Goal: Information Seeking & Learning: Find specific page/section

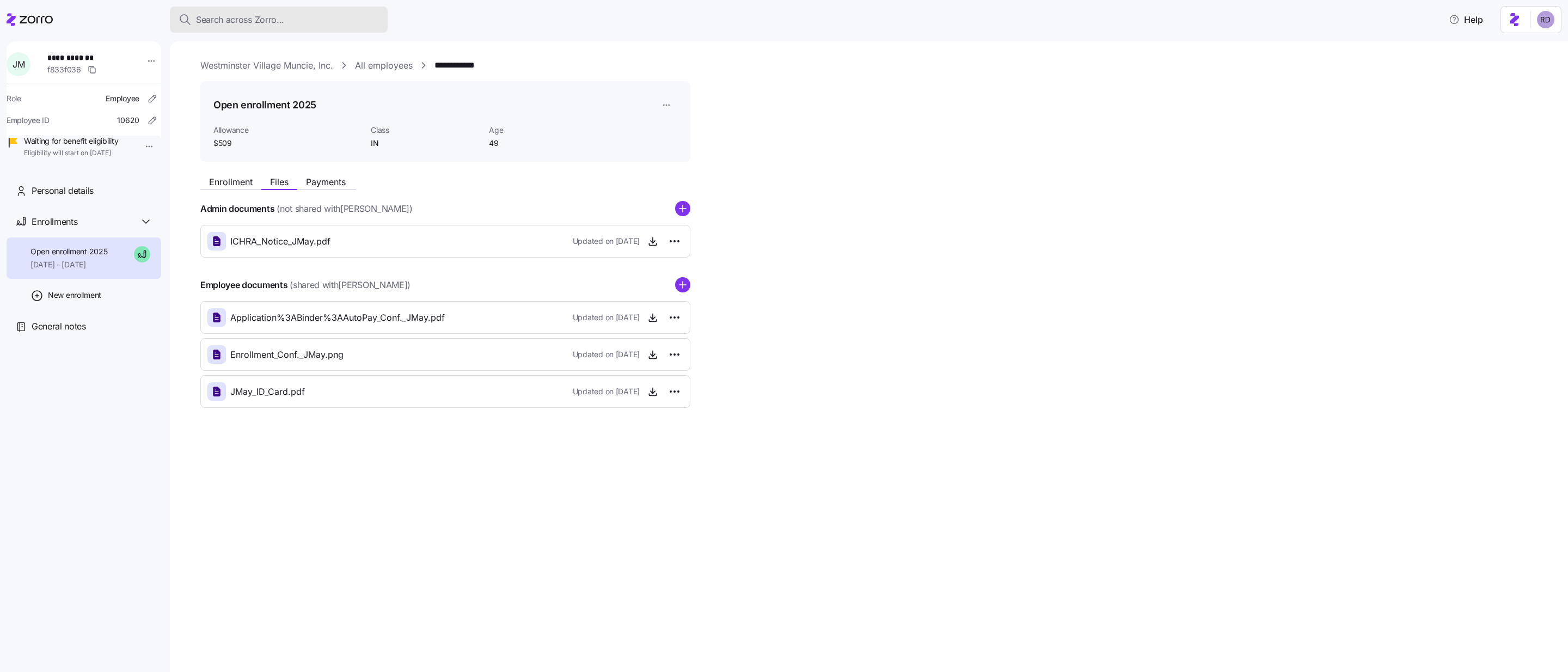
click at [261, 11] on button "Search across Zorro..." at bounding box center [279, 20] width 218 height 26
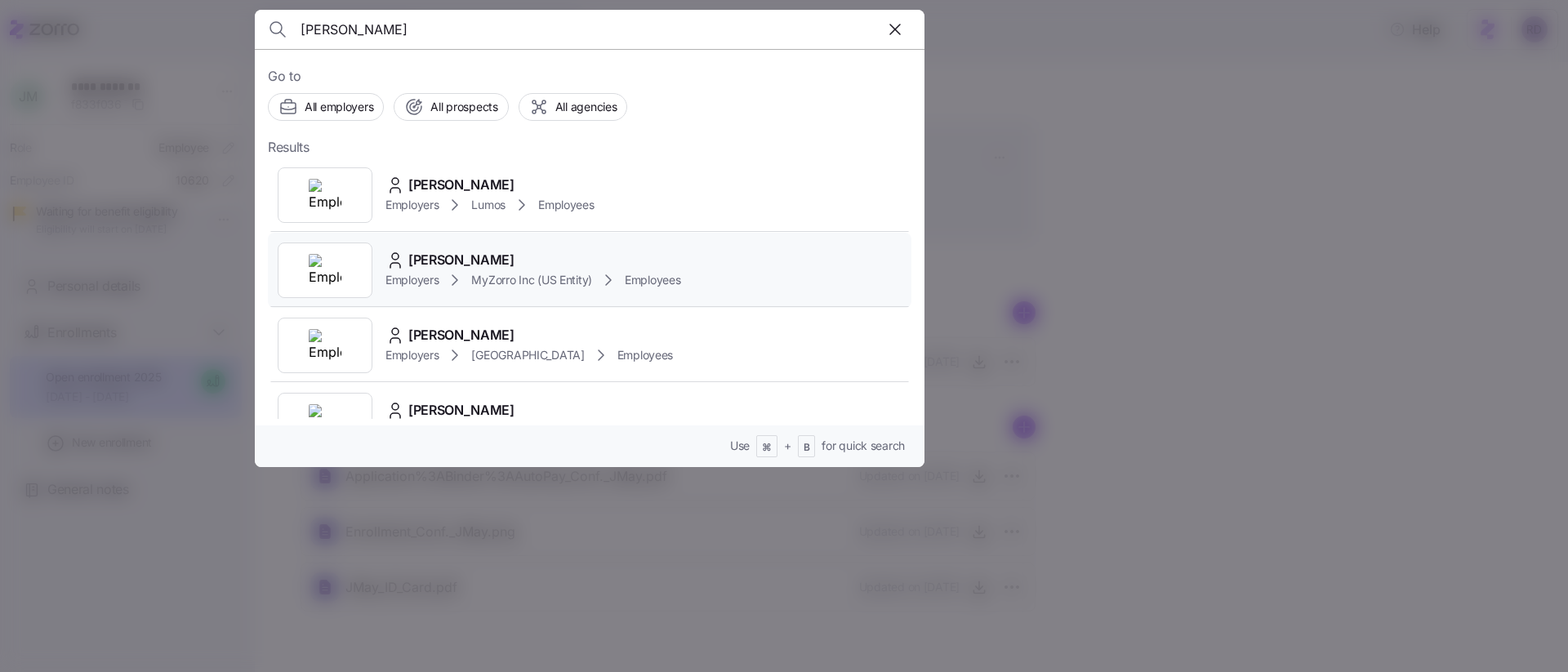
type input "[PERSON_NAME]"
click at [743, 263] on div "[PERSON_NAME] Employers MyZorro Inc (US Entity) Employees" at bounding box center [589, 270] width 643 height 75
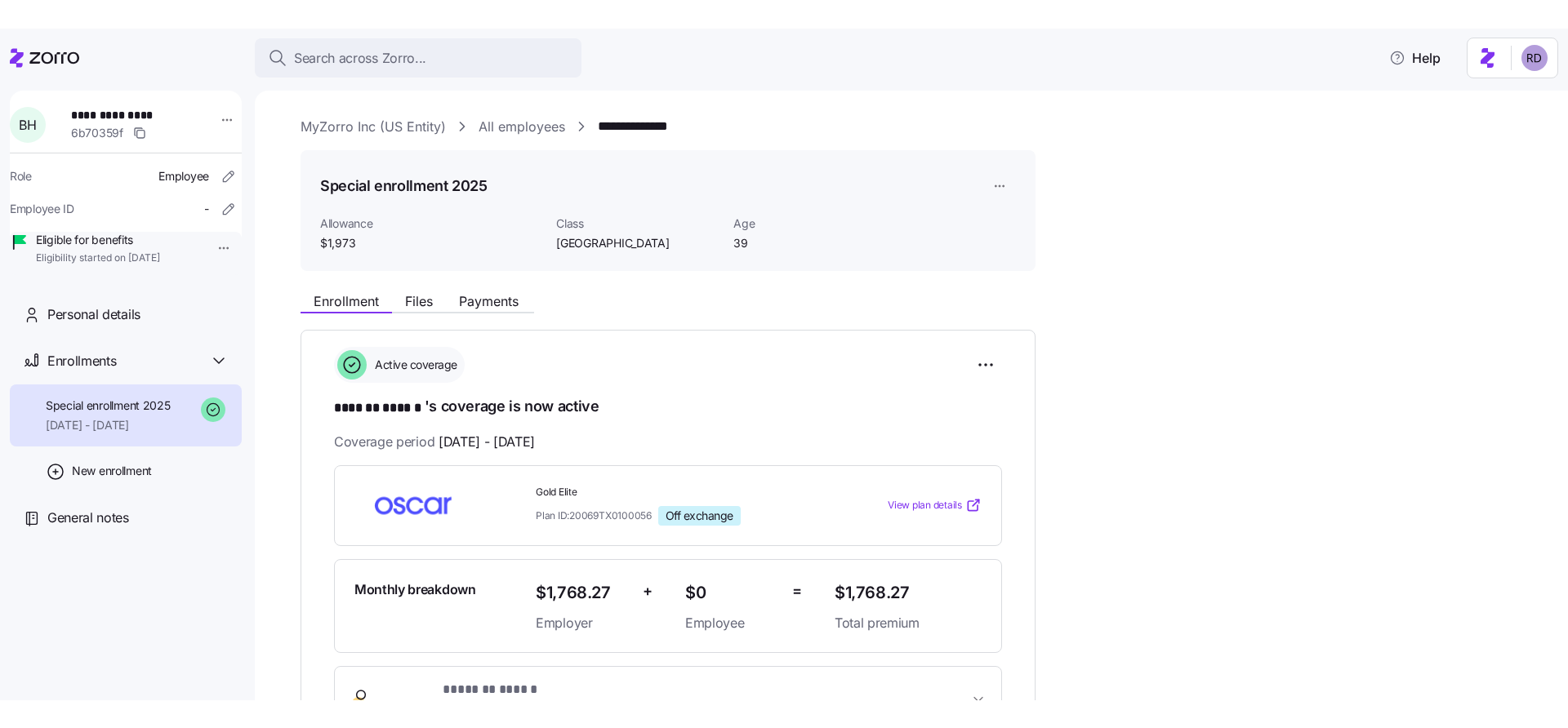
scroll to position [20, 0]
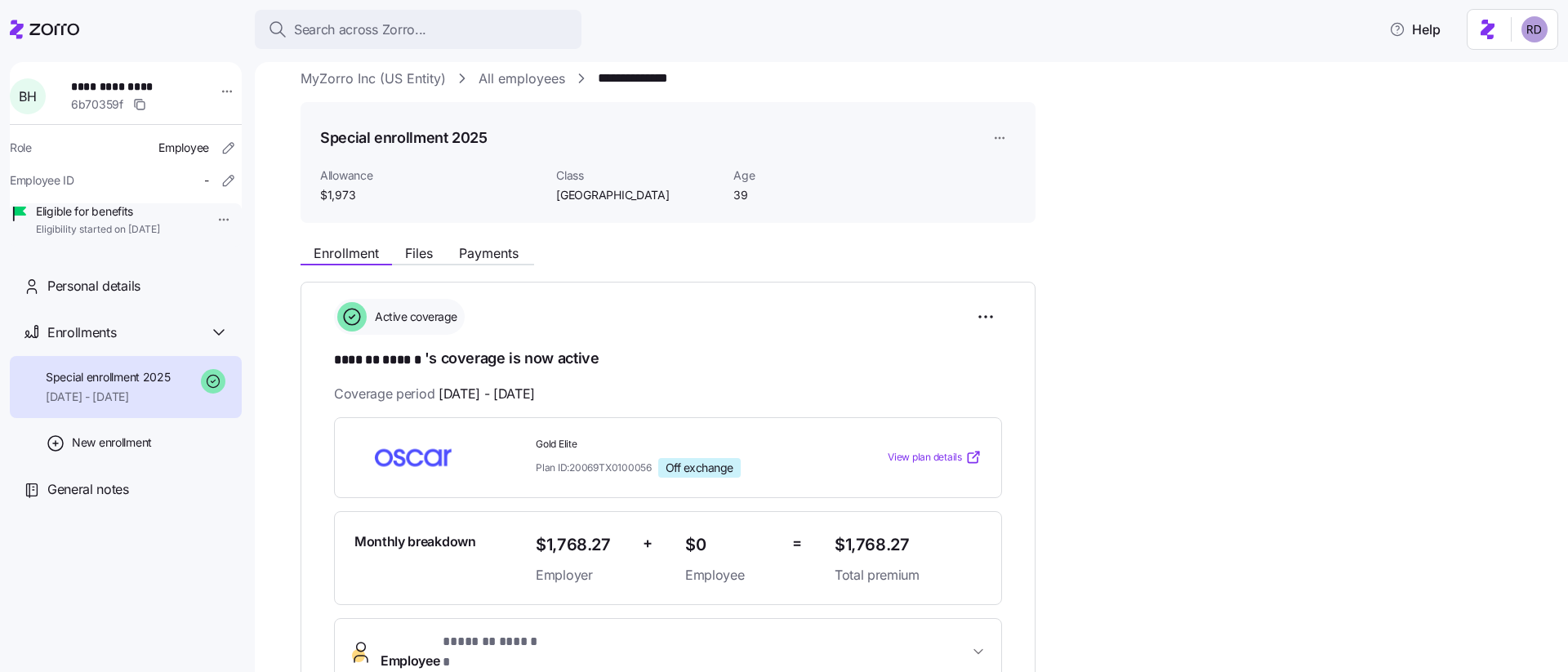
click at [145, 106] on icon "button" at bounding box center [140, 104] width 13 height 13
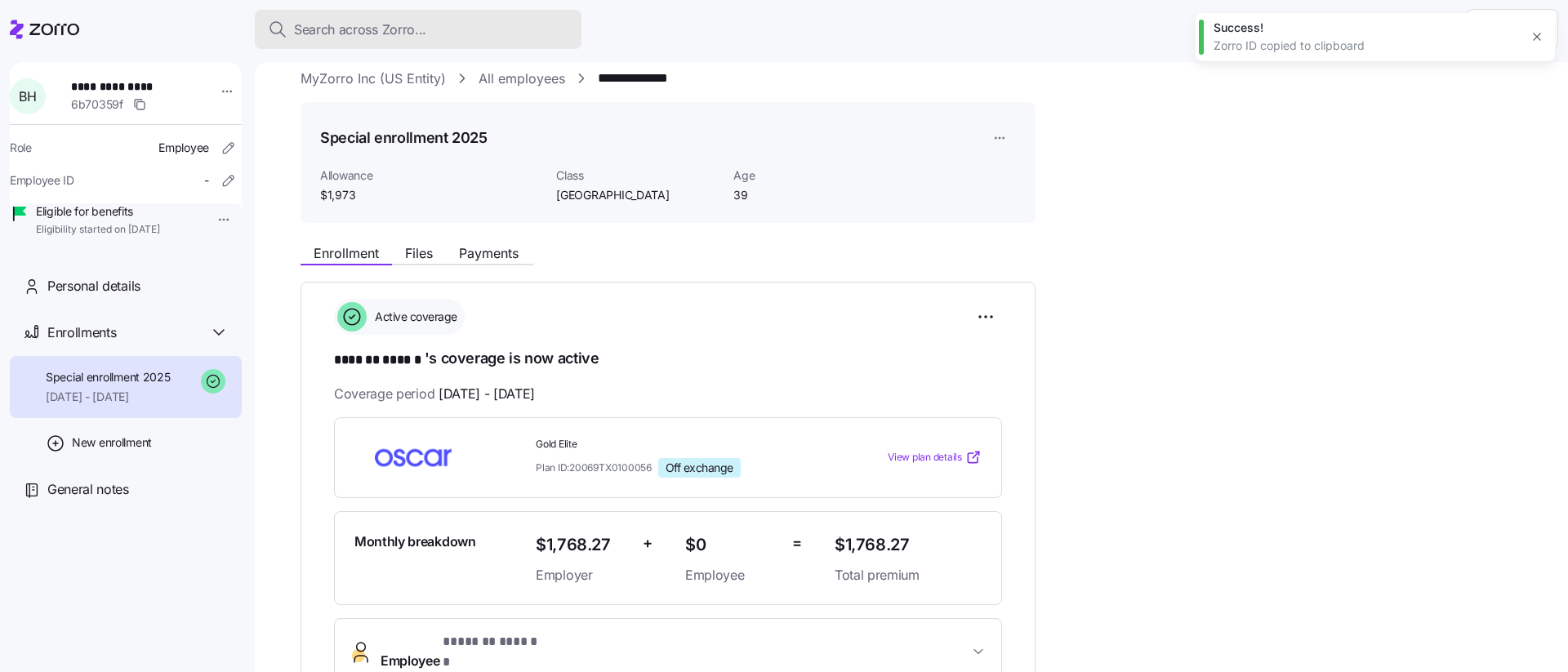
click at [409, 25] on span "Search across Zorro..." at bounding box center [360, 30] width 132 height 20
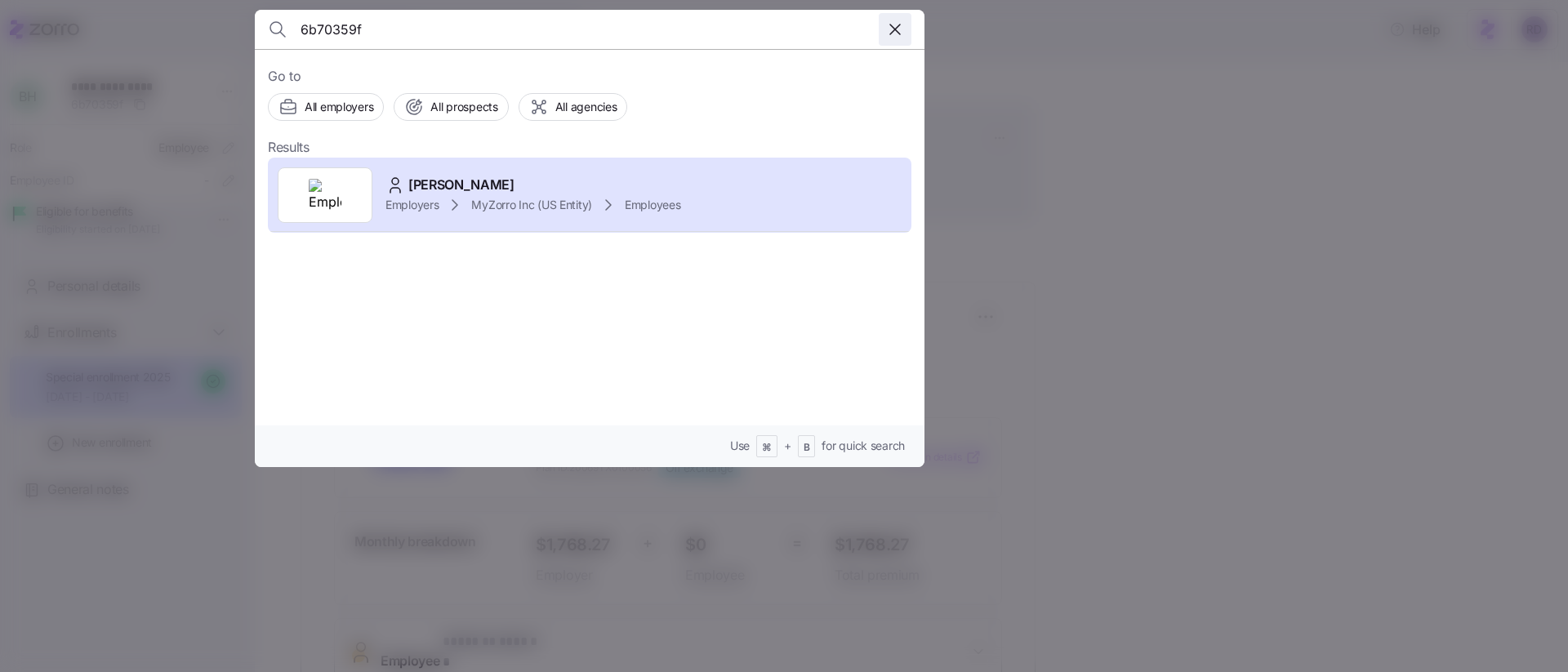
type input "6b70359f"
click at [898, 27] on icon "button" at bounding box center [895, 29] width 10 height 10
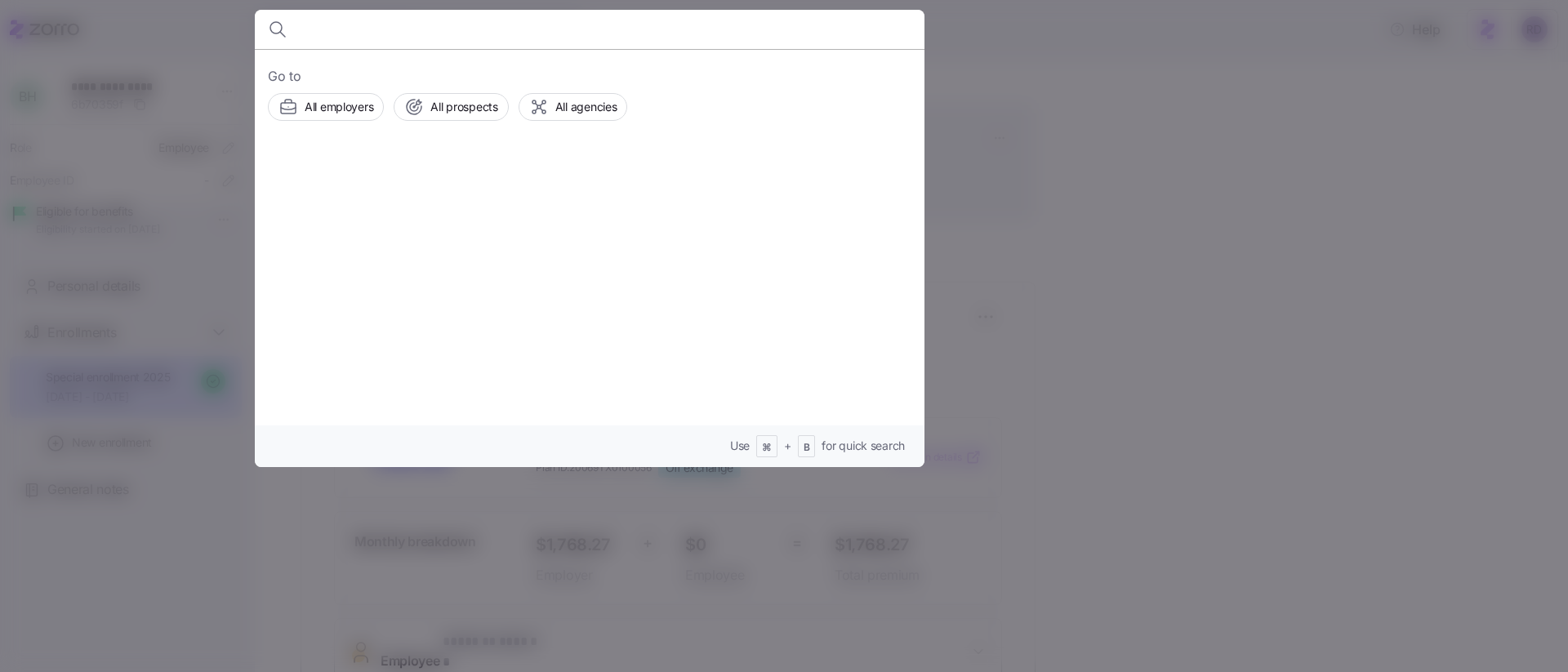
click at [362, 36] on input at bounding box center [509, 30] width 418 height 39
paste input "6b70359f-e540-47b3-bb81-e38029f8692c"
type input "6b70359f-e540-47b3-bb81-e38029f8692c"
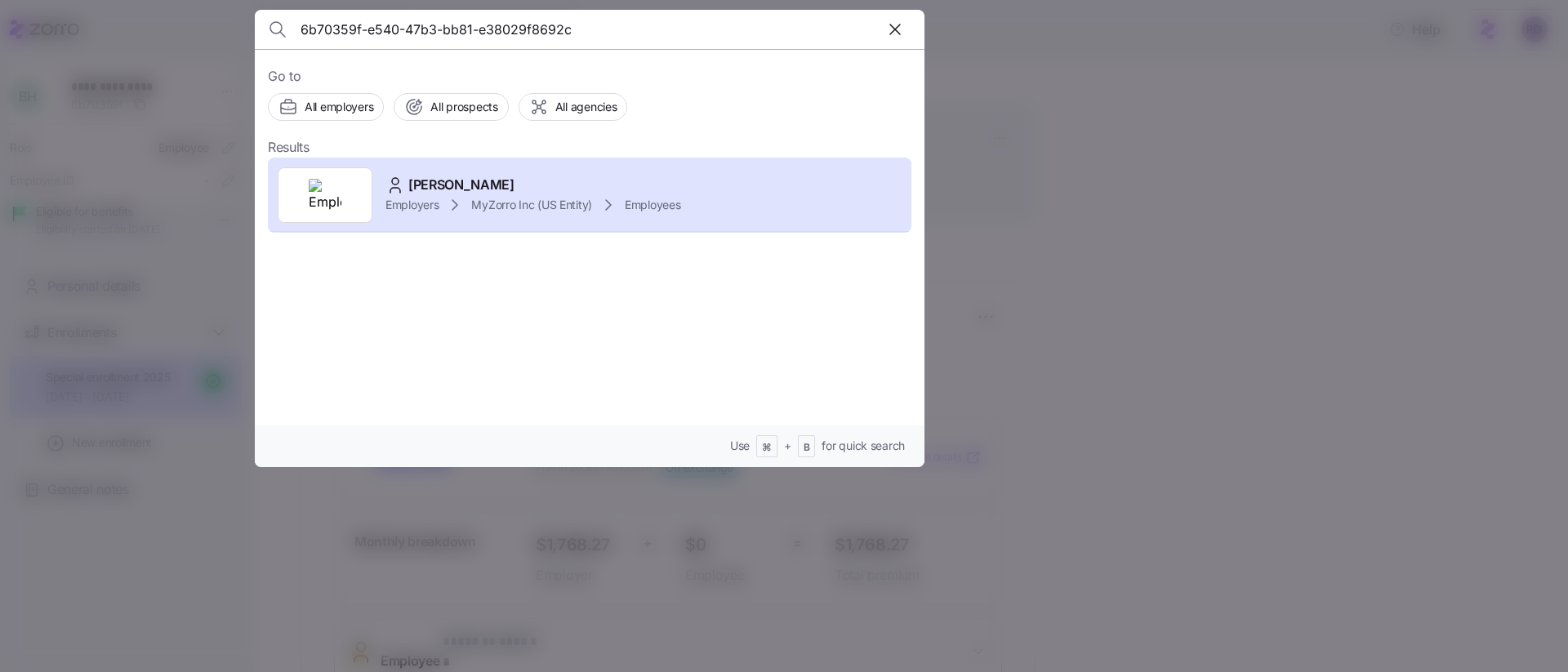
drag, startPoint x: 656, startPoint y: 34, endPoint x: 259, endPoint y: 30, distance: 397.0
click at [259, 30] on header "6b70359f-e540-47b3-bb81-e38029f8692c" at bounding box center [589, 30] width 669 height 39
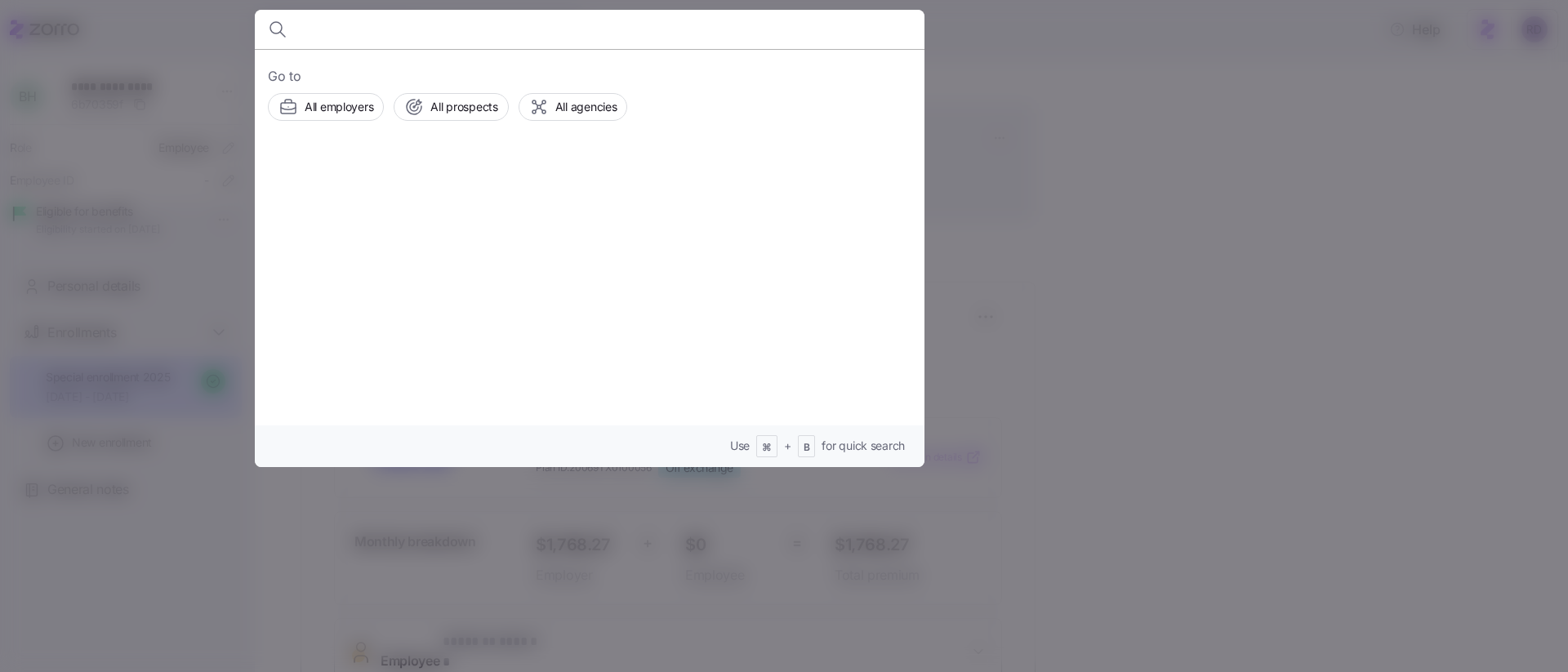
click at [1484, 200] on div at bounding box center [784, 336] width 1568 height 672
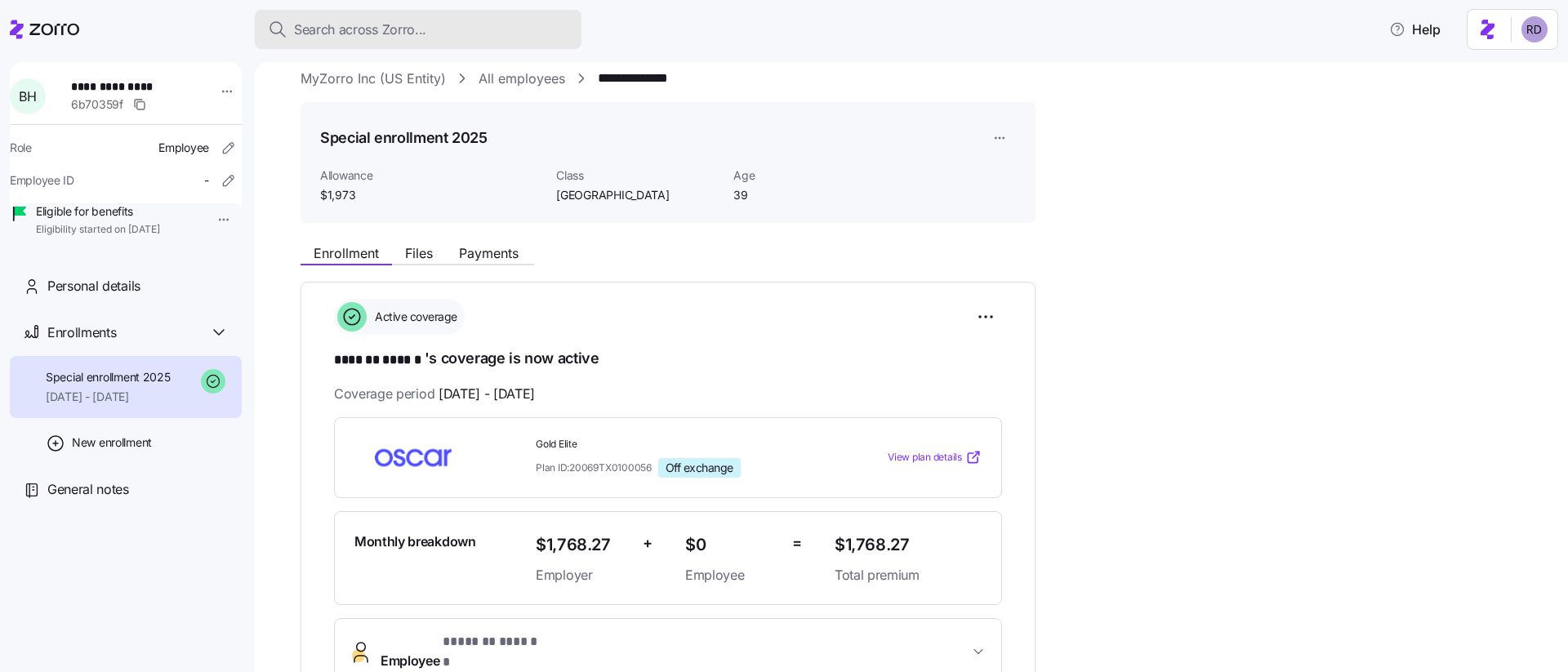
click at [393, 27] on span "Search across Zorro..." at bounding box center [360, 30] width 132 height 20
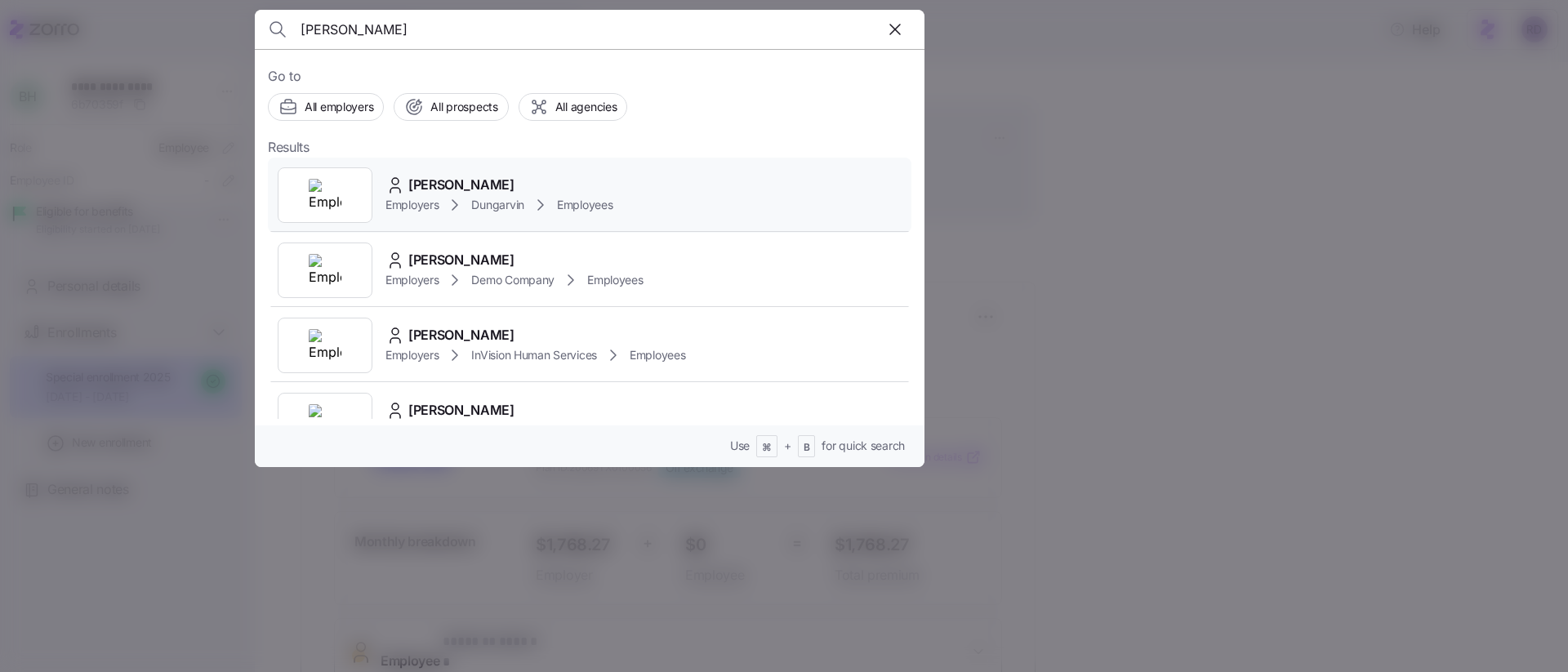
type input "[PERSON_NAME]"
click at [371, 175] on div at bounding box center [325, 195] width 95 height 56
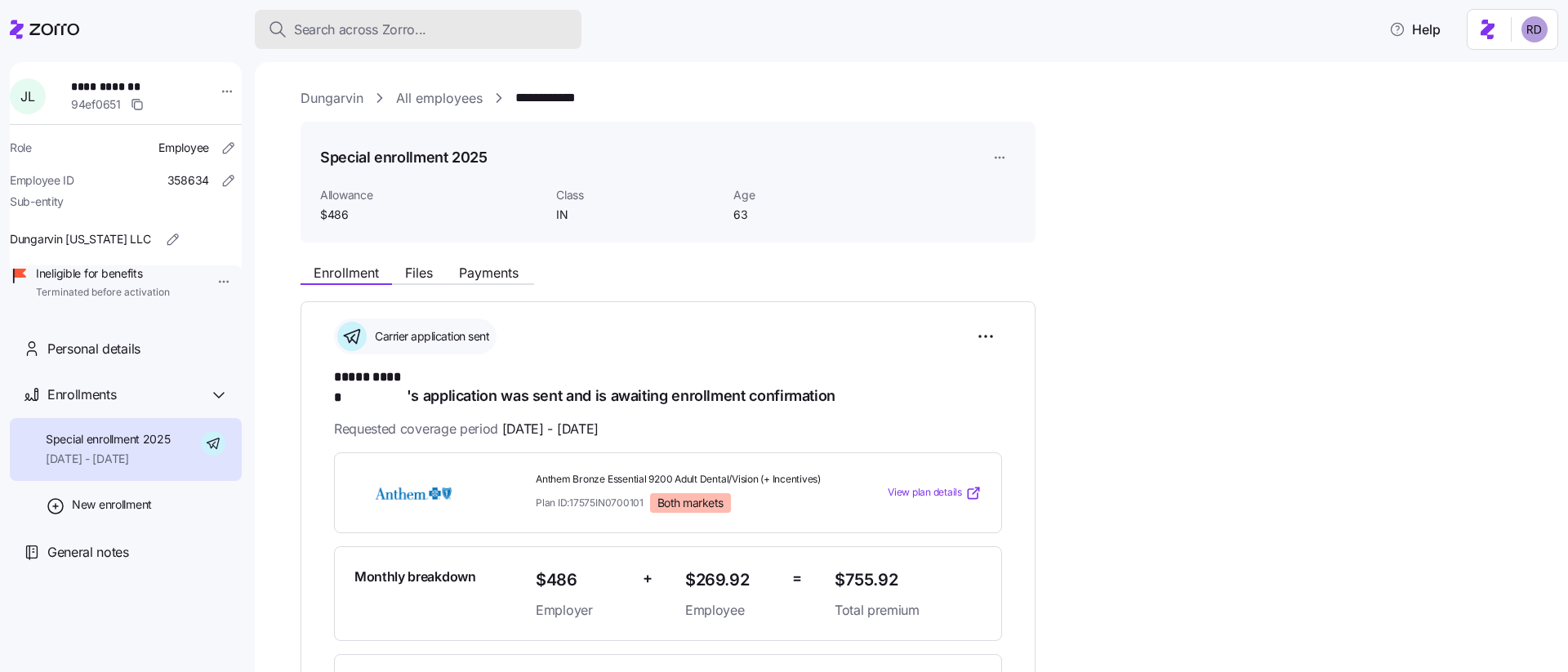
click at [370, 34] on span "Search across Zorro..." at bounding box center [360, 30] width 132 height 20
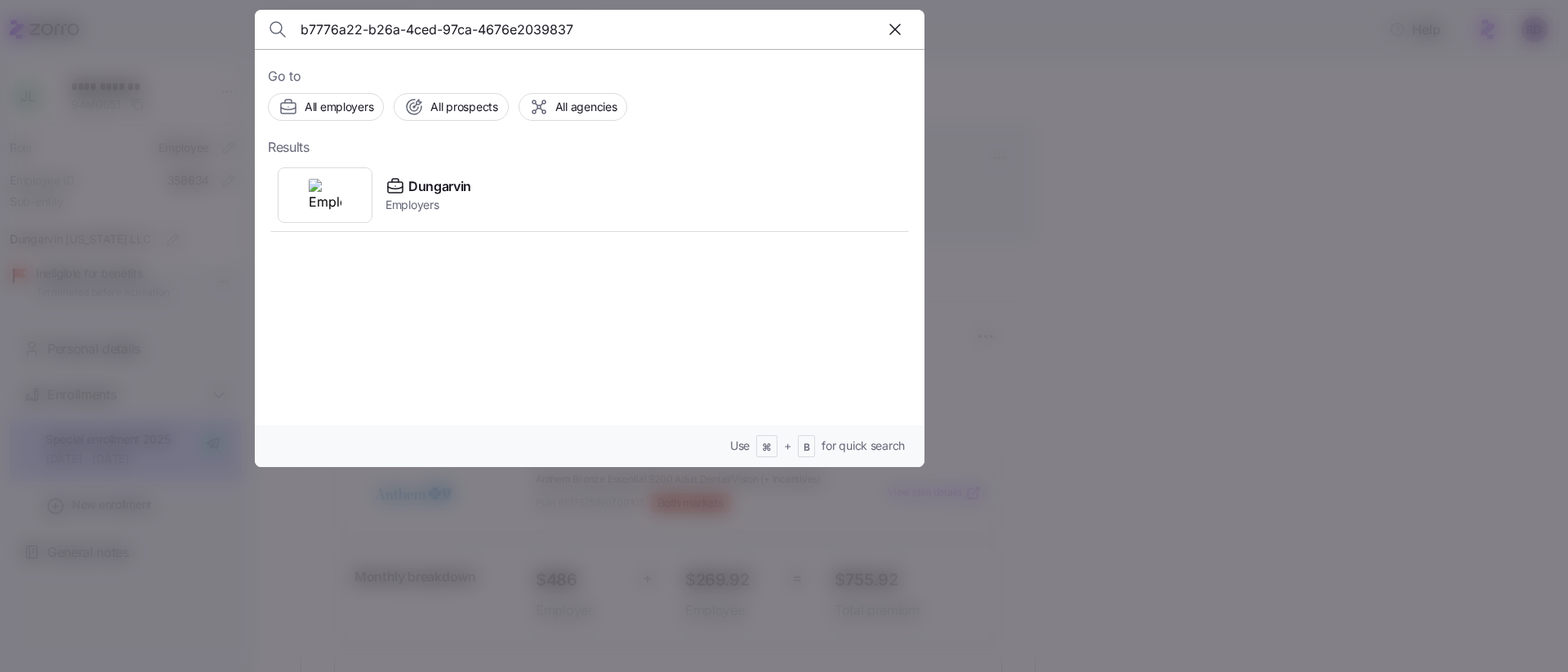
type input "b7776a22-b26a-4ced-97ca-4676e2039837"
click at [1264, 371] on div at bounding box center [784, 336] width 1568 height 672
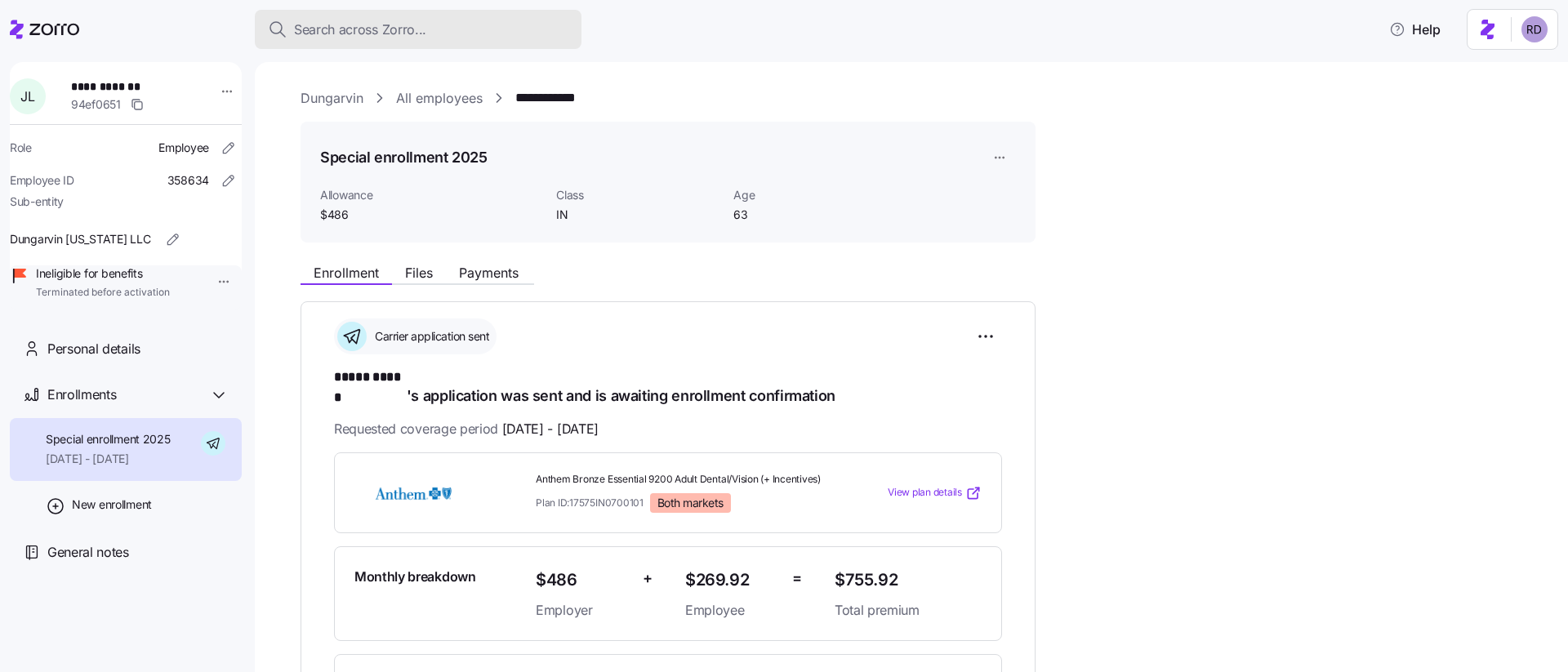
click at [412, 36] on span "Search across Zorro..." at bounding box center [360, 30] width 132 height 20
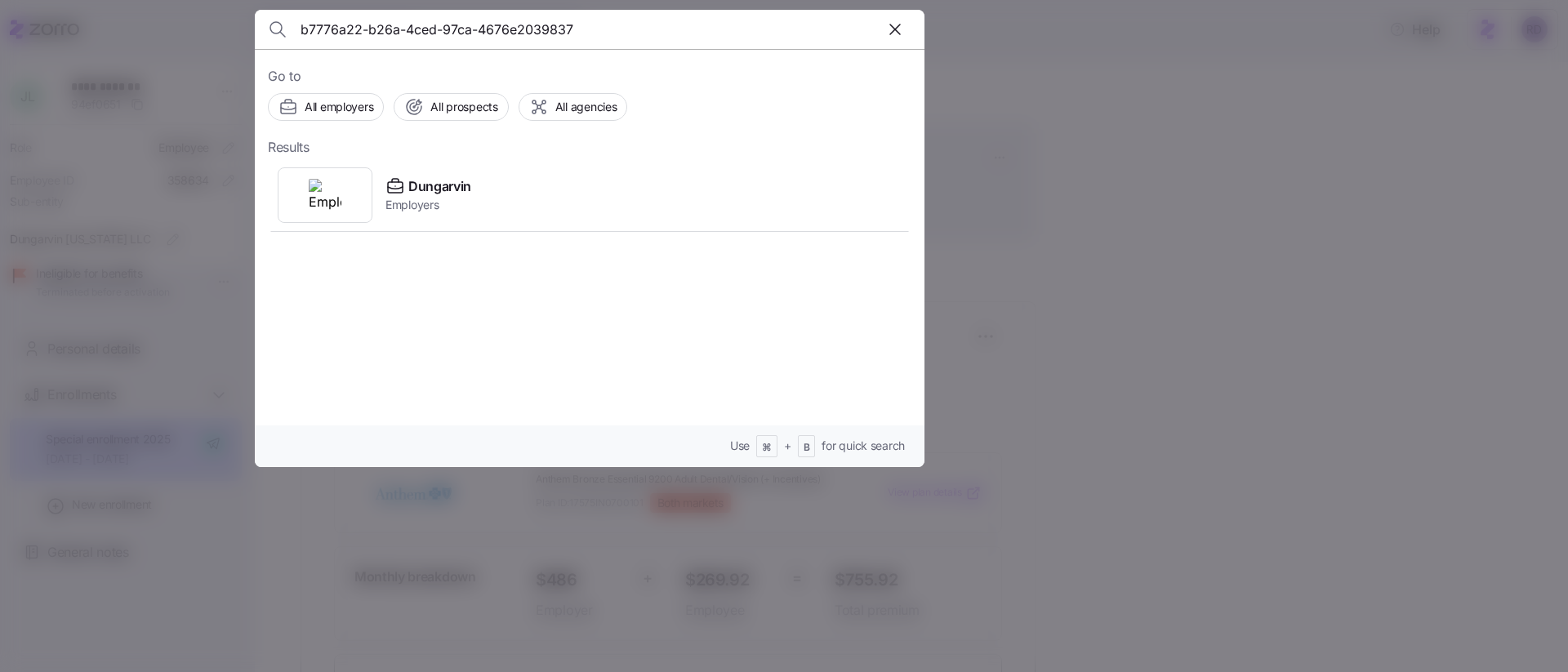
click at [1527, 75] on div at bounding box center [784, 336] width 1568 height 672
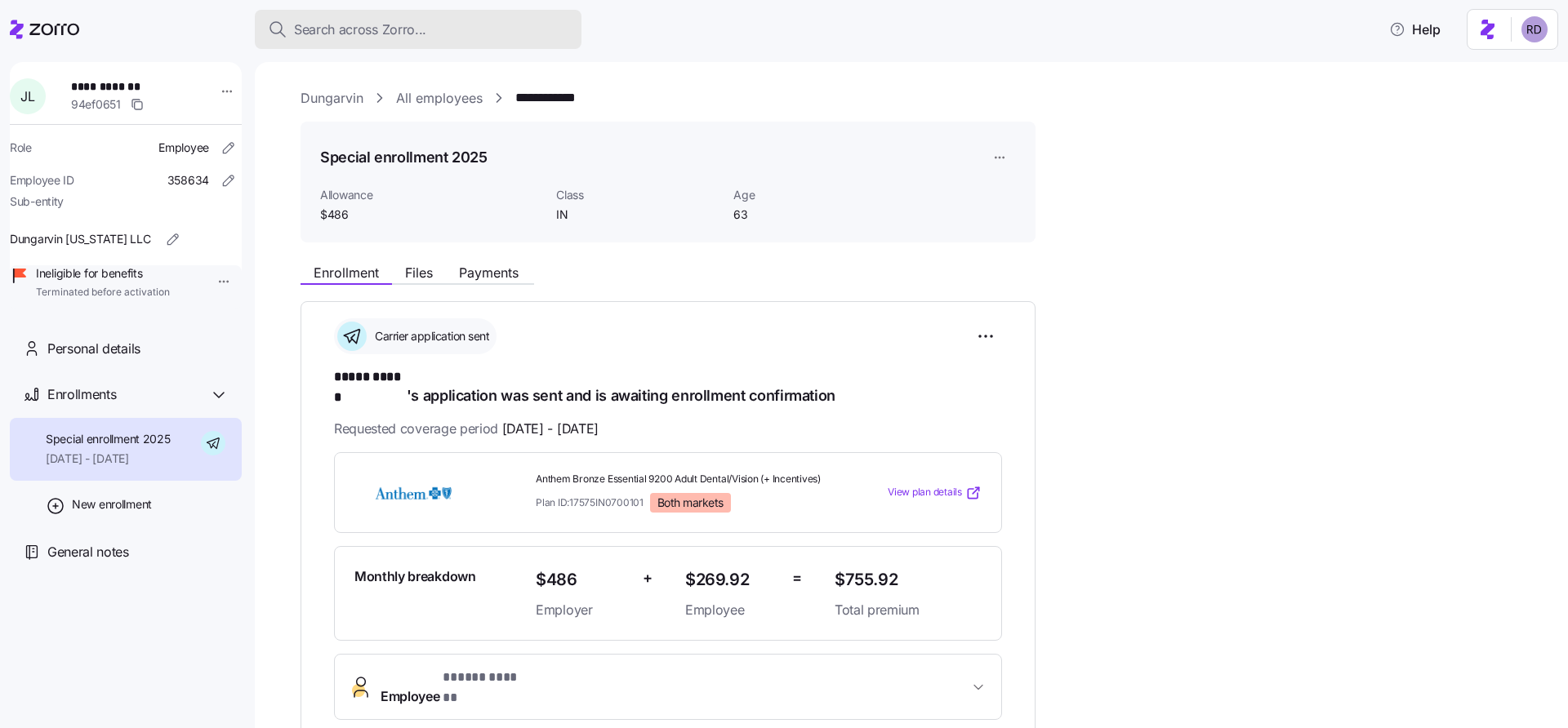
click at [432, 20] on div "Search across Zorro..." at bounding box center [418, 30] width 301 height 20
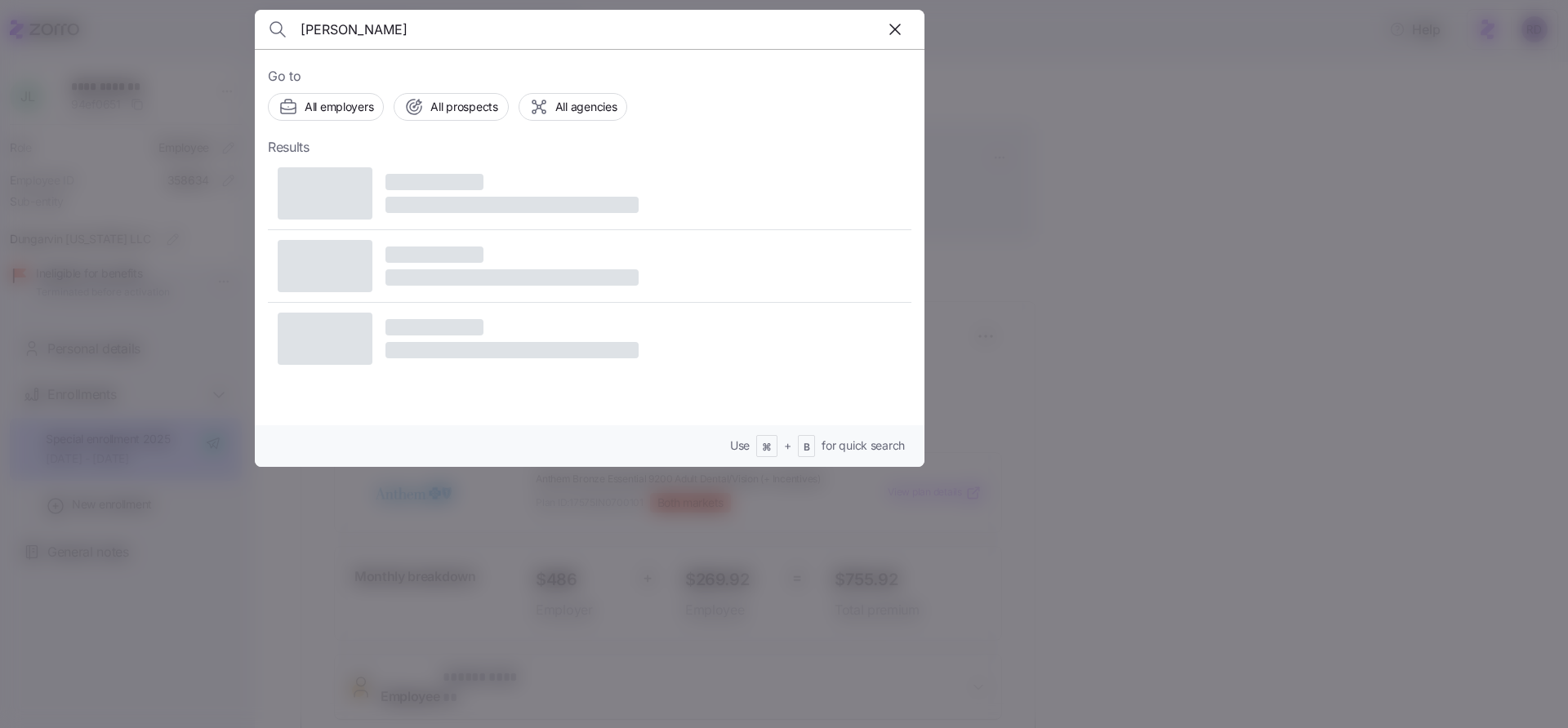
type input "[PERSON_NAME]"
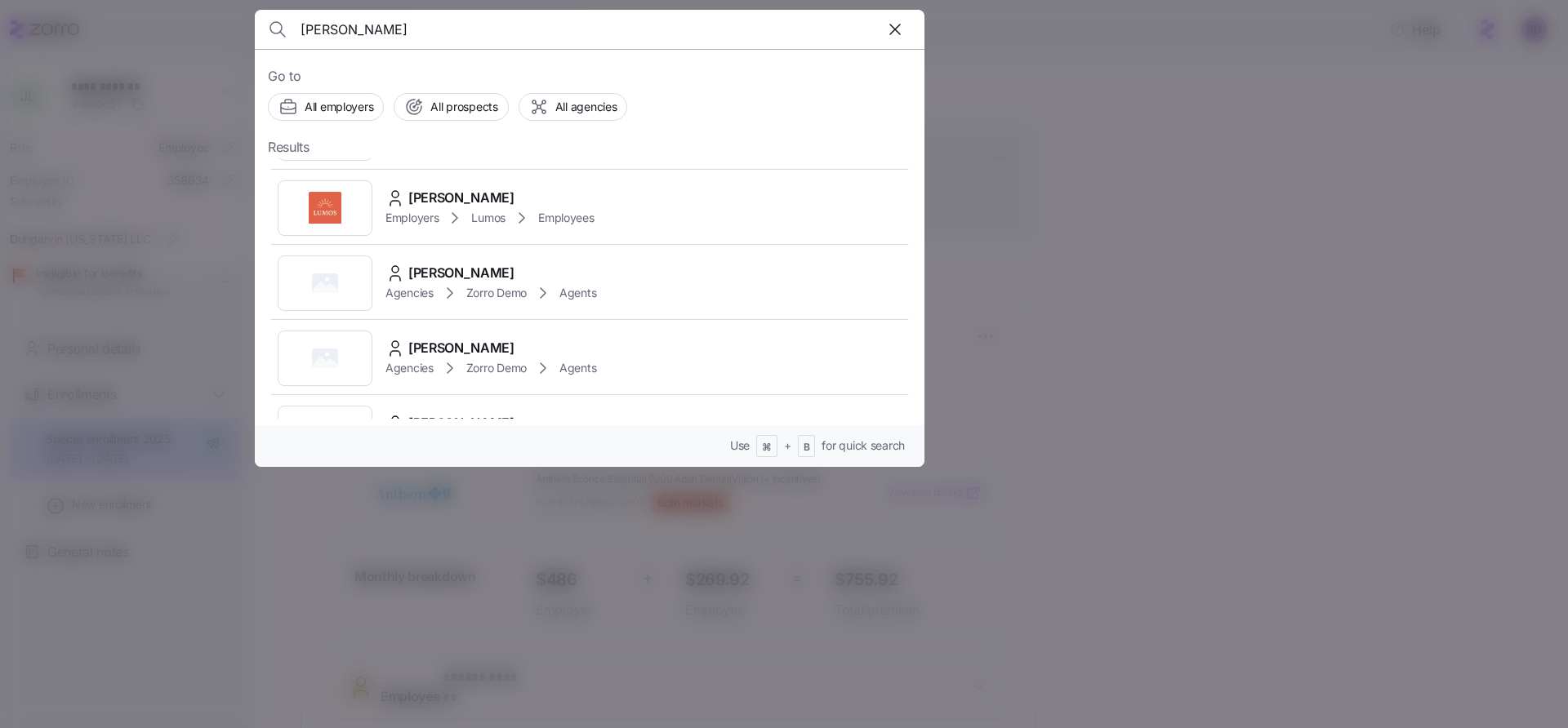
scroll to position [219, 0]
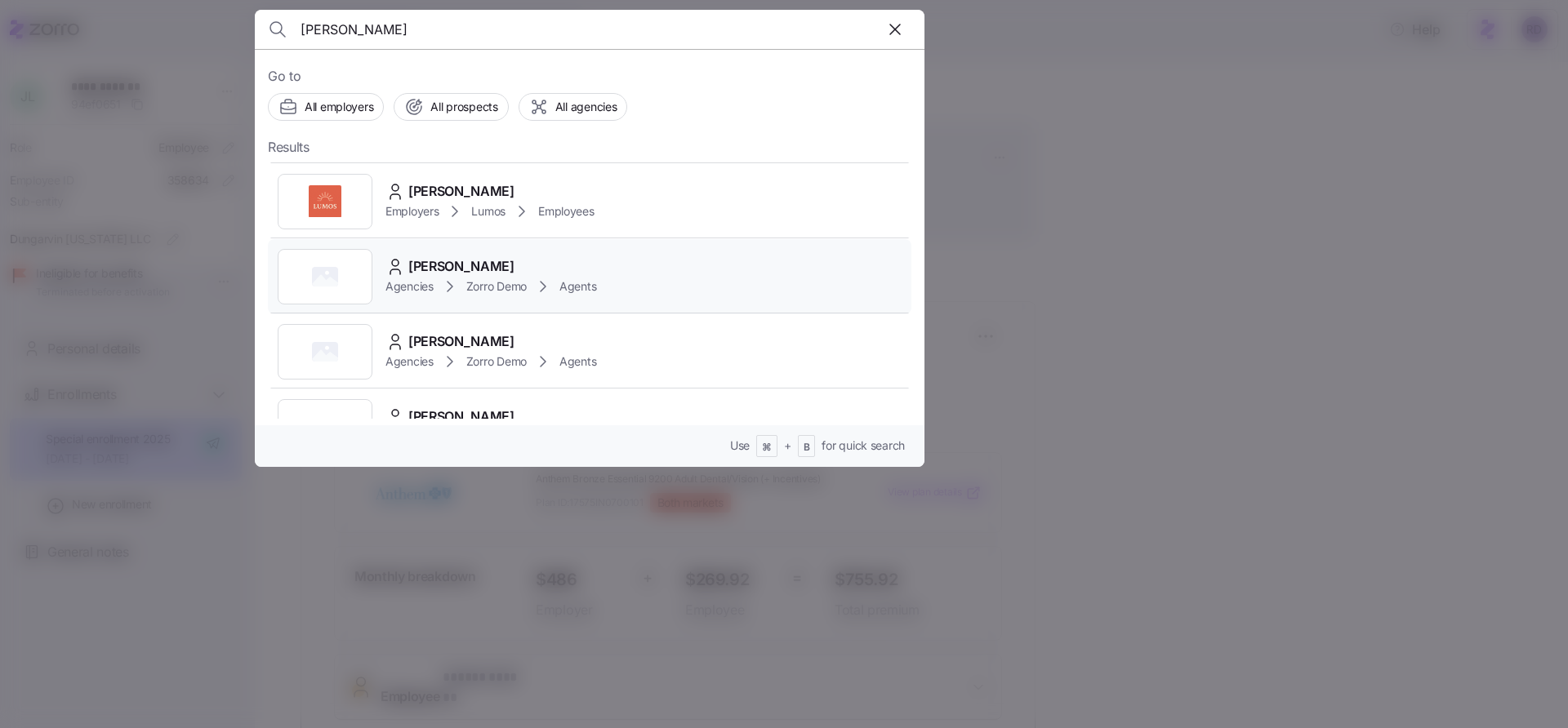
click at [654, 276] on div "[PERSON_NAME] Agencies Zorro Demo Agents" at bounding box center [589, 276] width 643 height 75
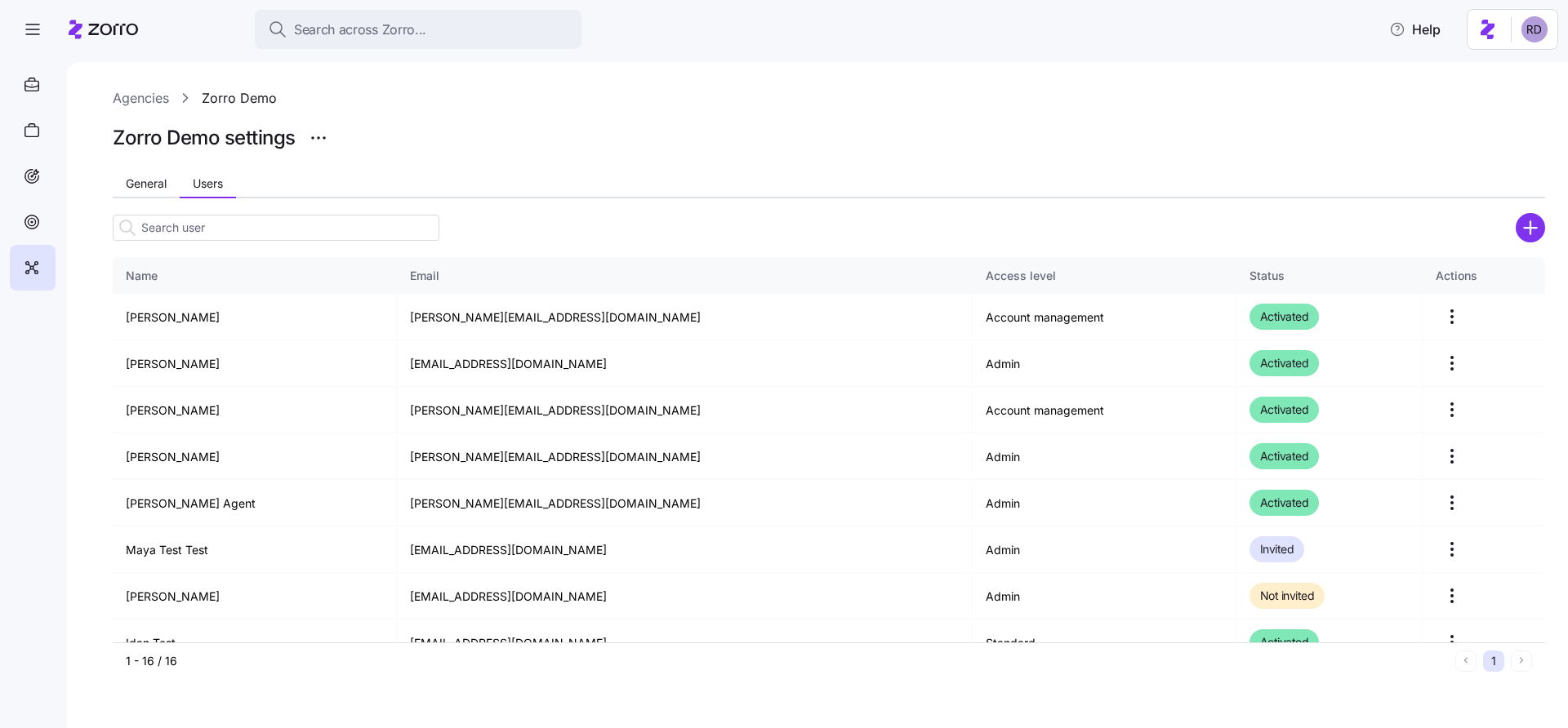
click at [653, 119] on div at bounding box center [829, 115] width 1432 height 13
click at [368, 20] on span "Search across Zorro..." at bounding box center [360, 30] width 132 height 20
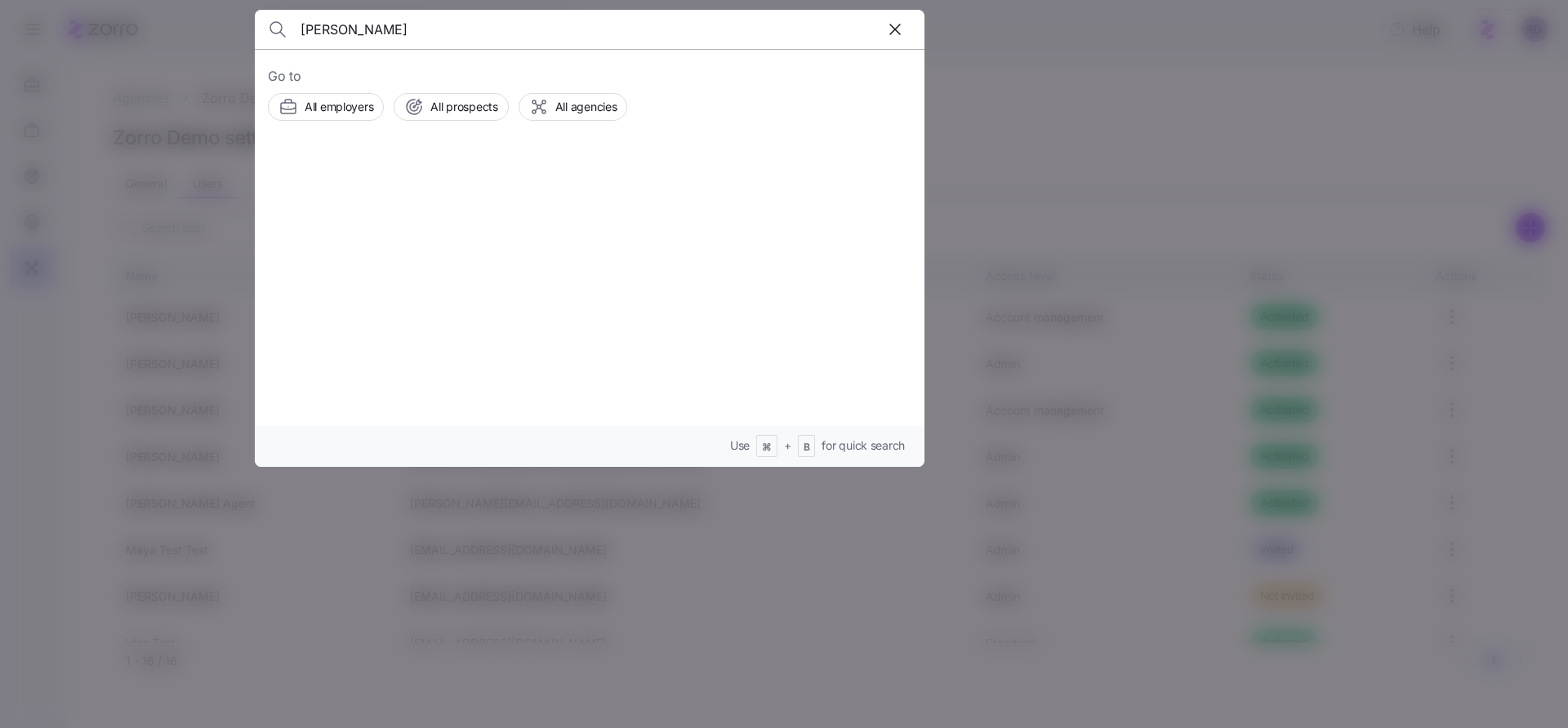
type input "[PERSON_NAME]"
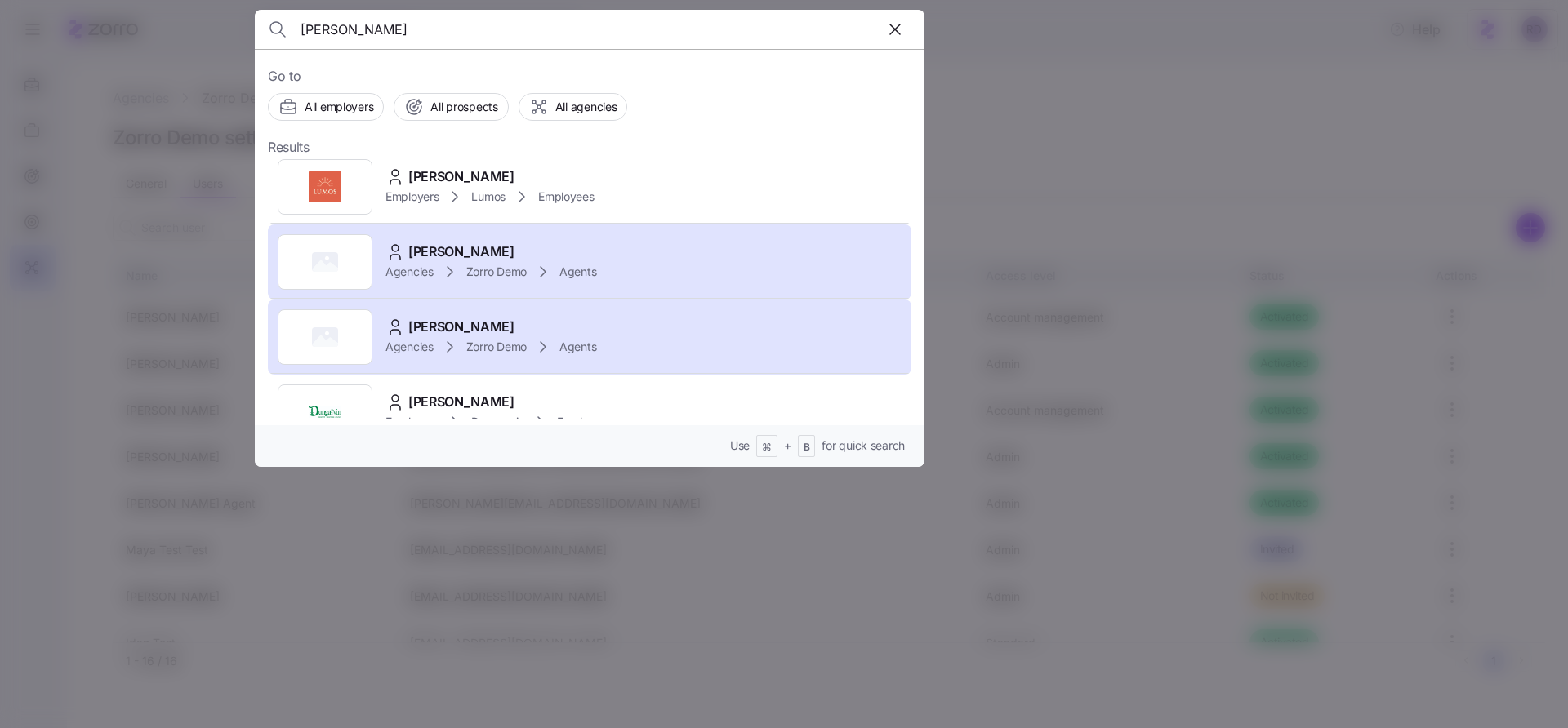
scroll to position [236, 0]
click at [648, 186] on div "[PERSON_NAME] Employers Lumos Employees" at bounding box center [589, 184] width 643 height 75
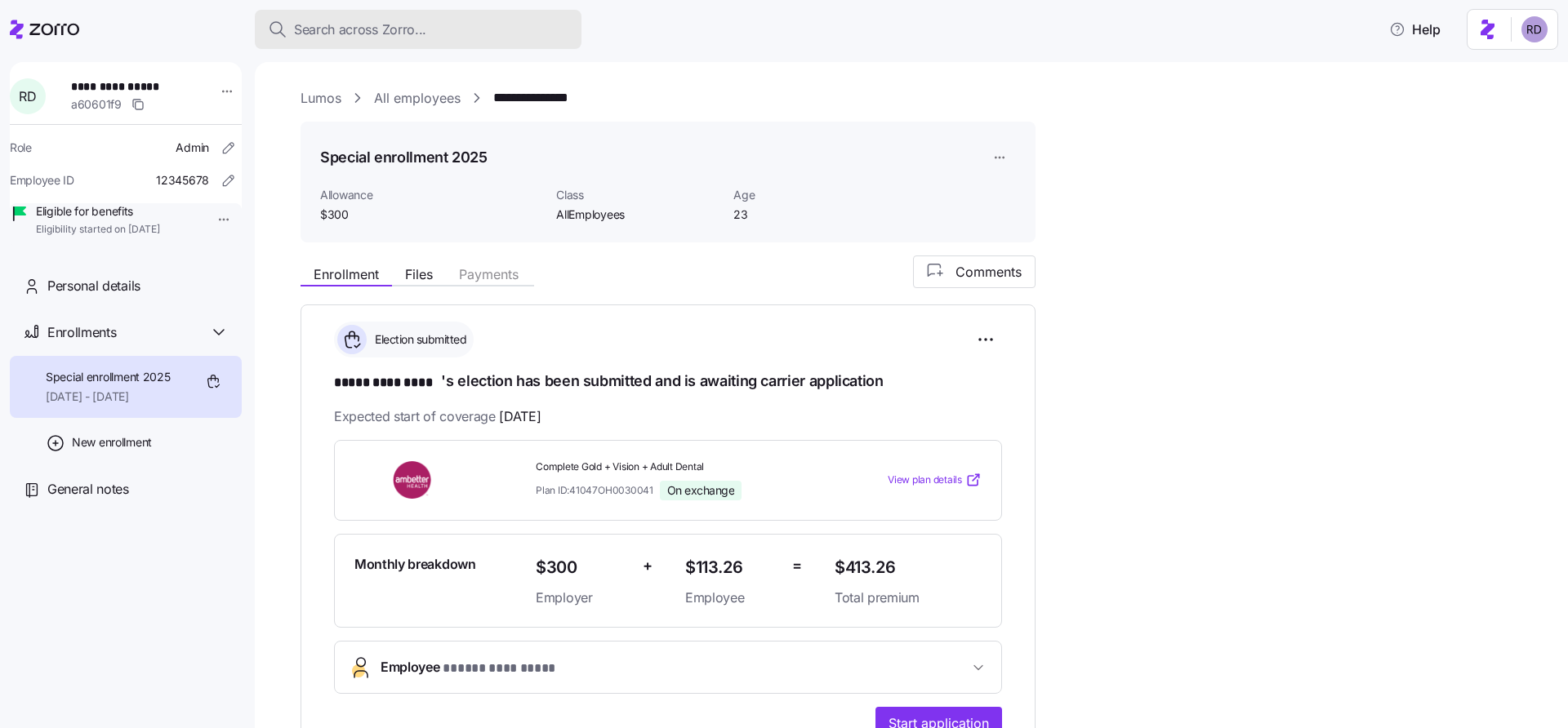
click at [426, 27] on div "Search across Zorro..." at bounding box center [418, 30] width 301 height 20
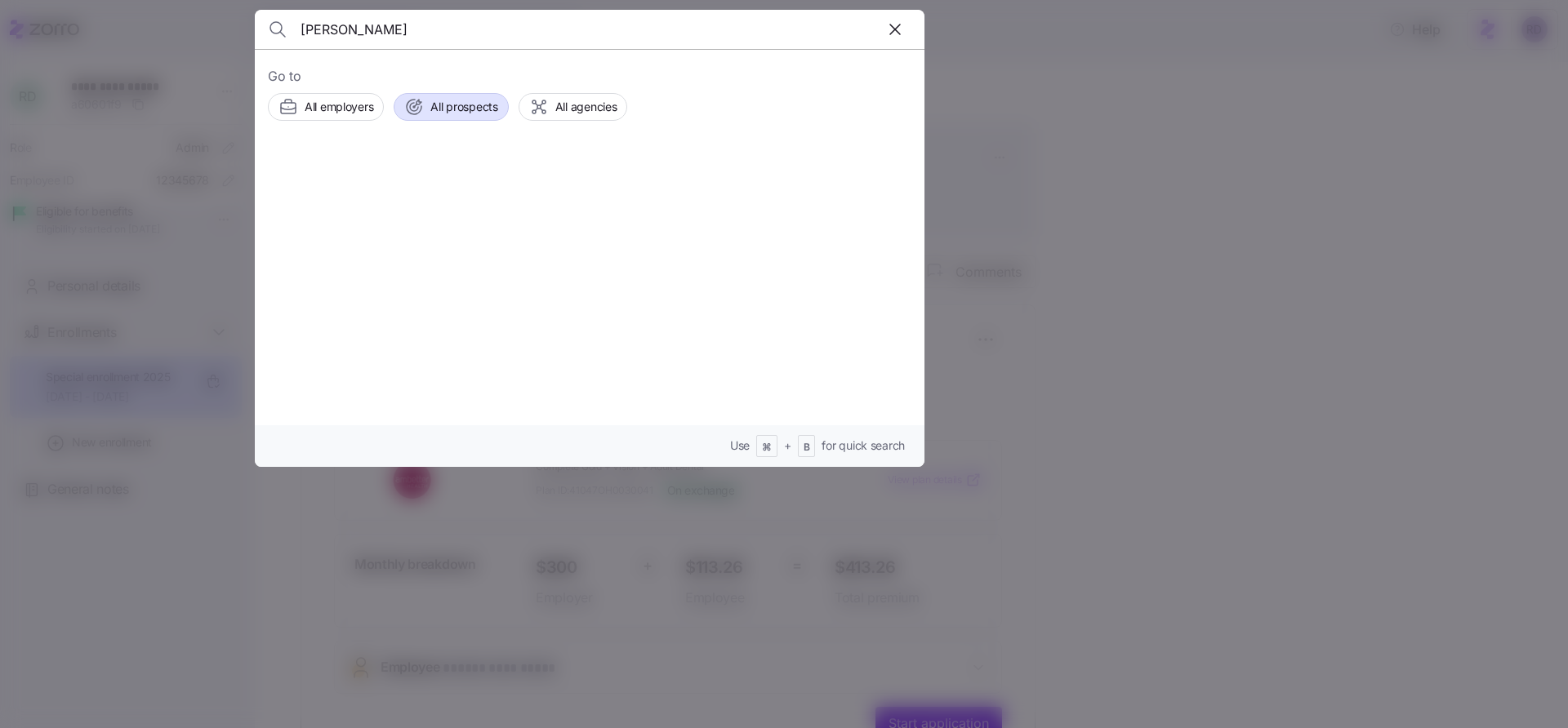
type input "[PERSON_NAME]"
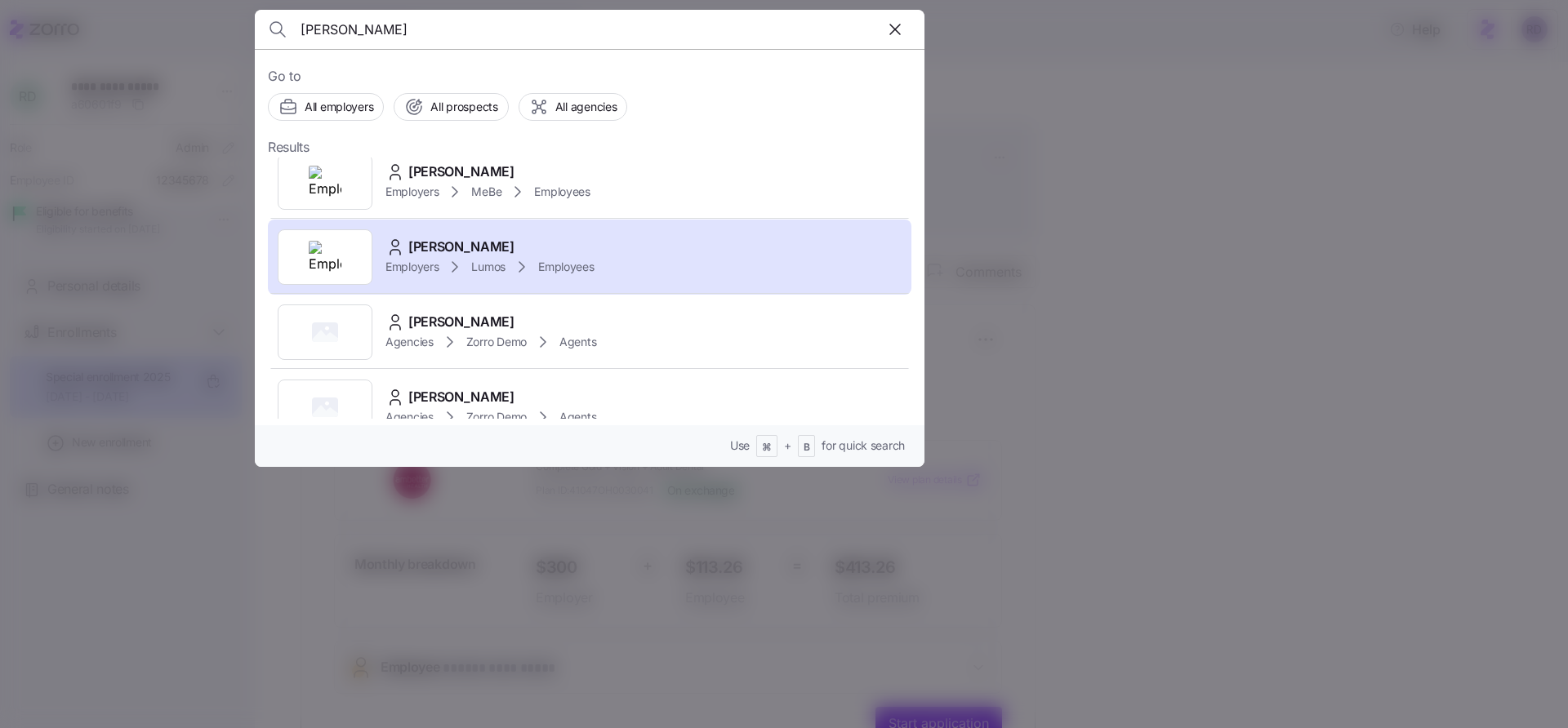
scroll to position [252, 0]
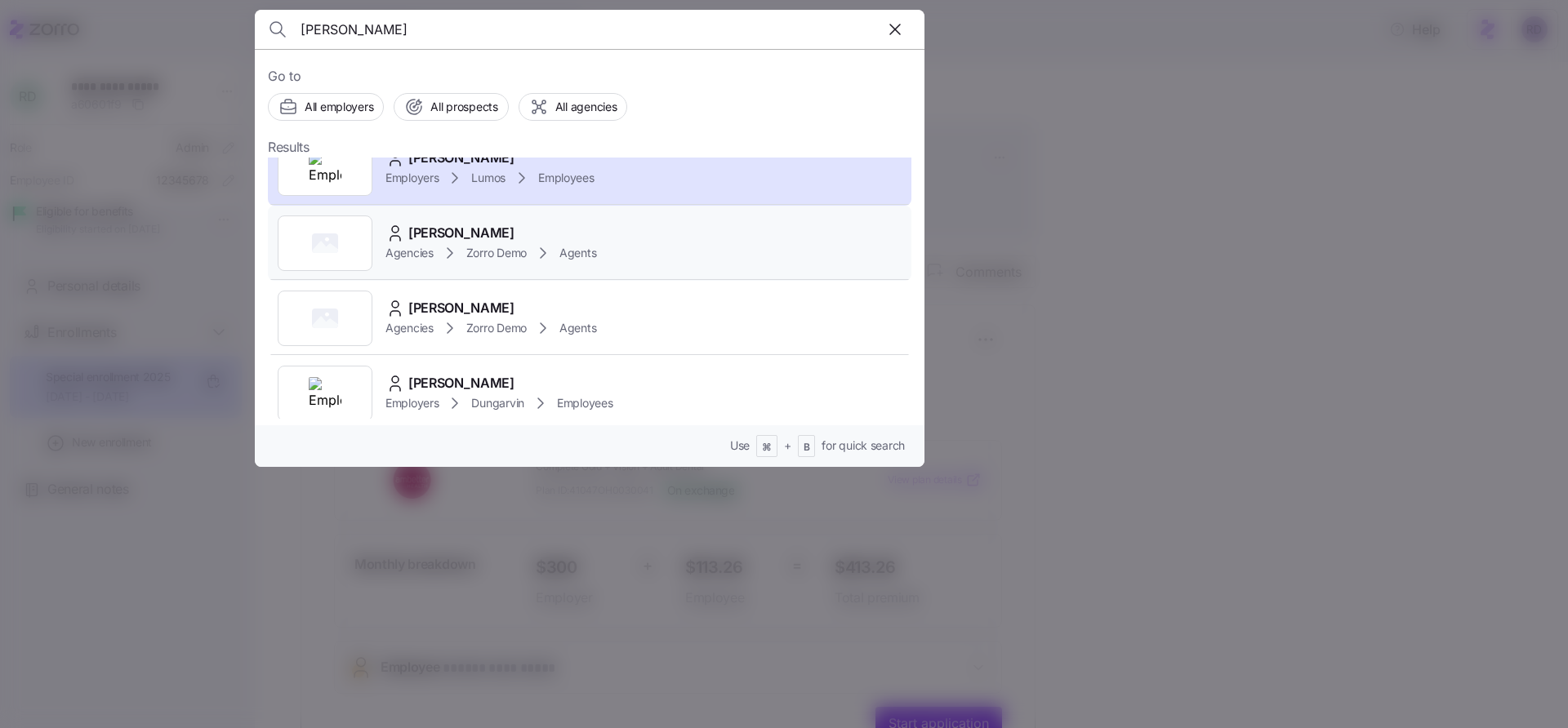
click at [653, 243] on div "[PERSON_NAME] Agencies Zorro Demo Agents" at bounding box center [589, 243] width 643 height 75
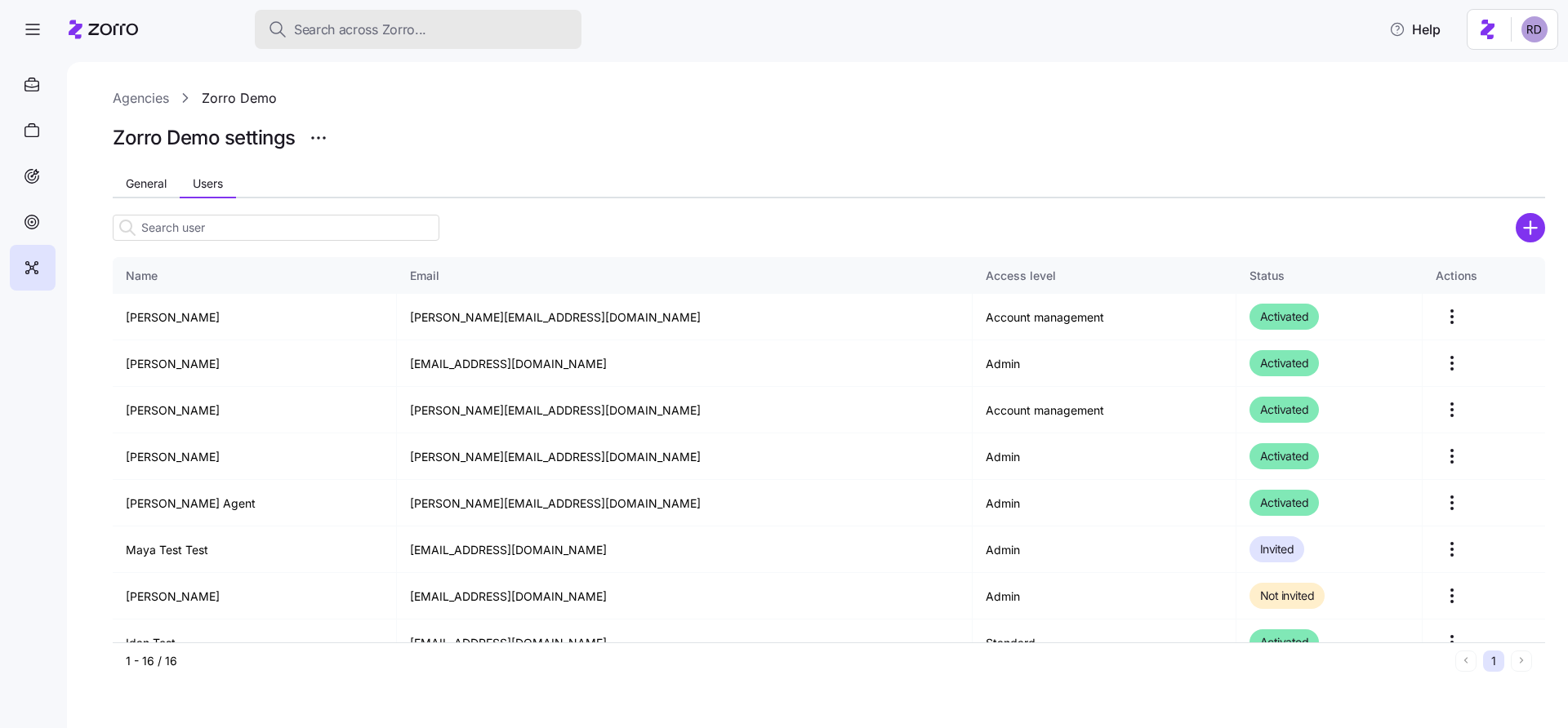
click at [368, 35] on span "Search across Zorro..." at bounding box center [360, 30] width 132 height 20
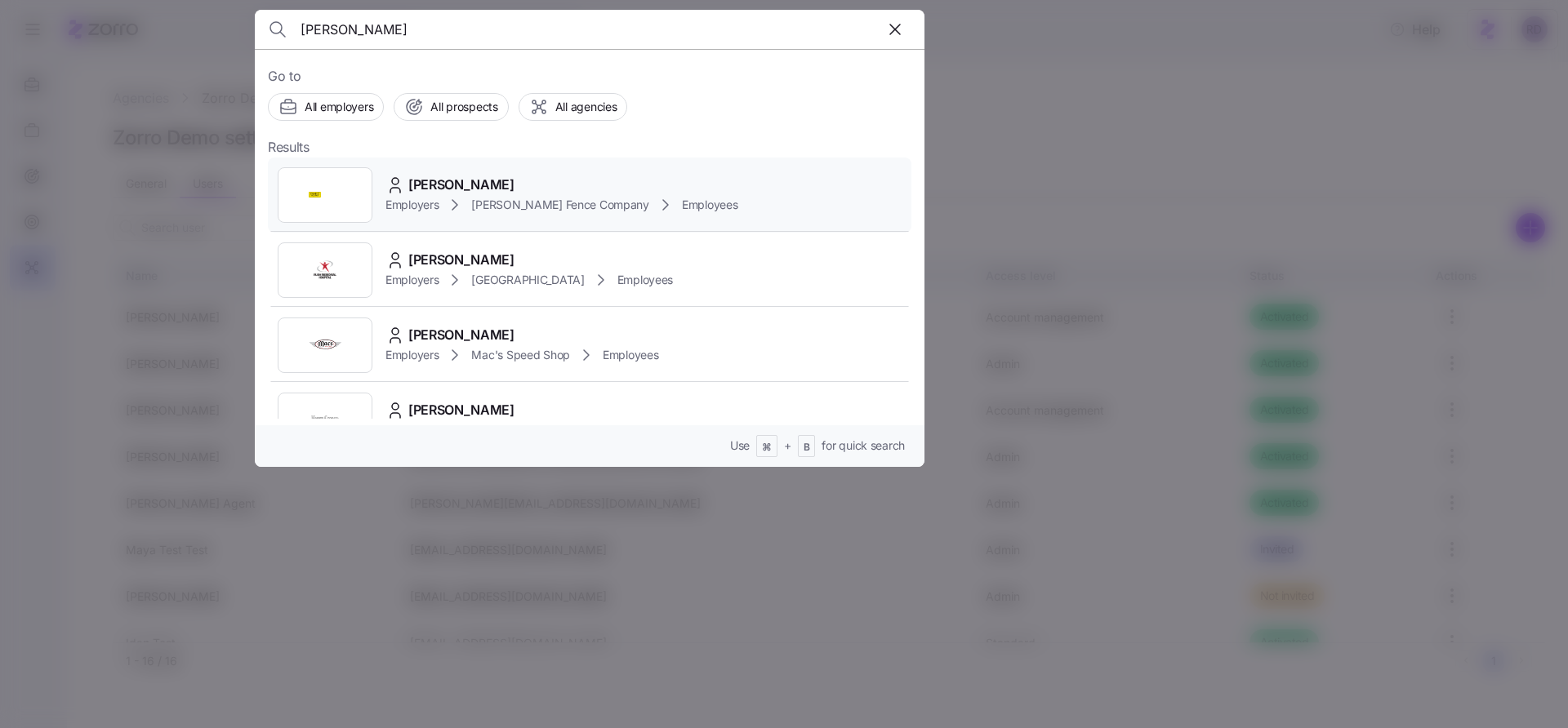
type input "[PERSON_NAME]"
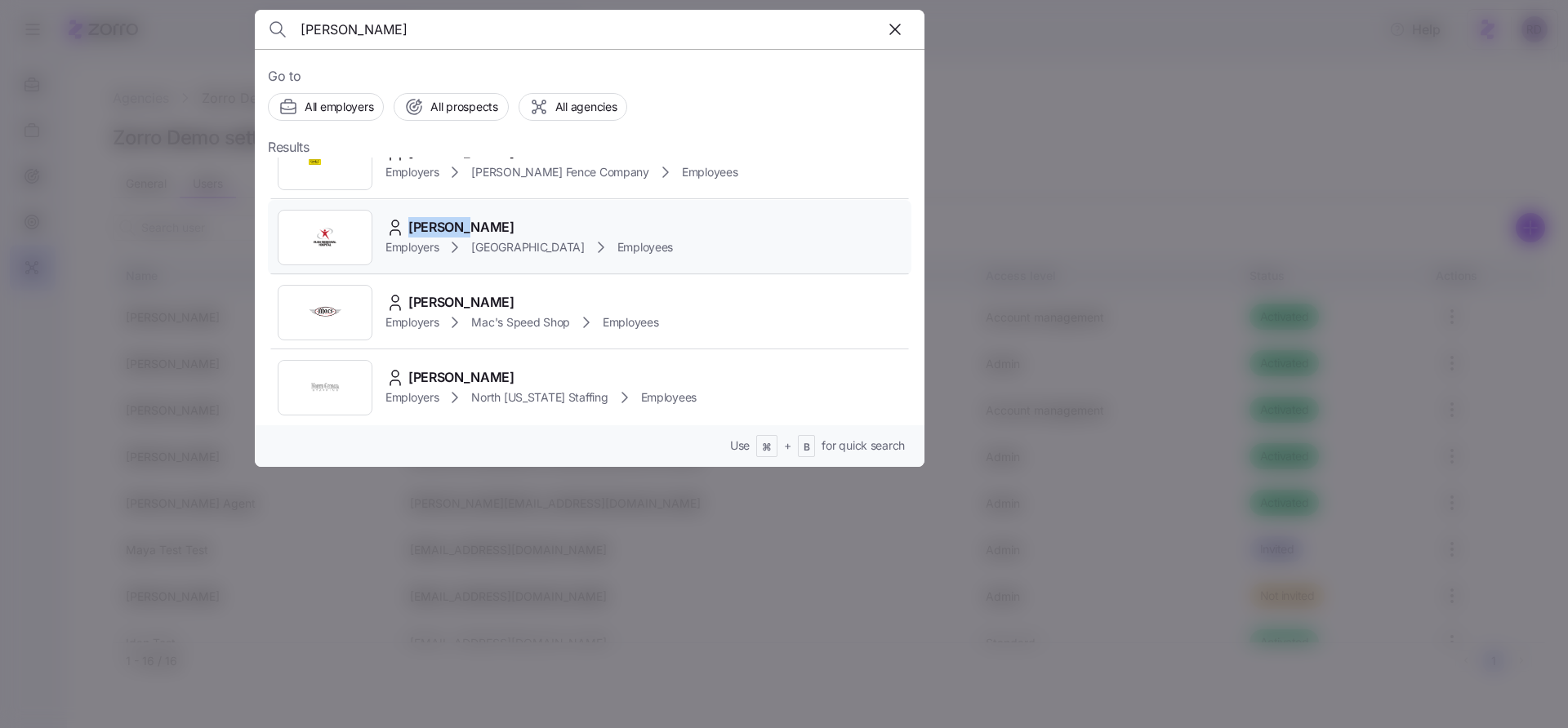
click at [324, 227] on img at bounding box center [324, 237] width 33 height 33
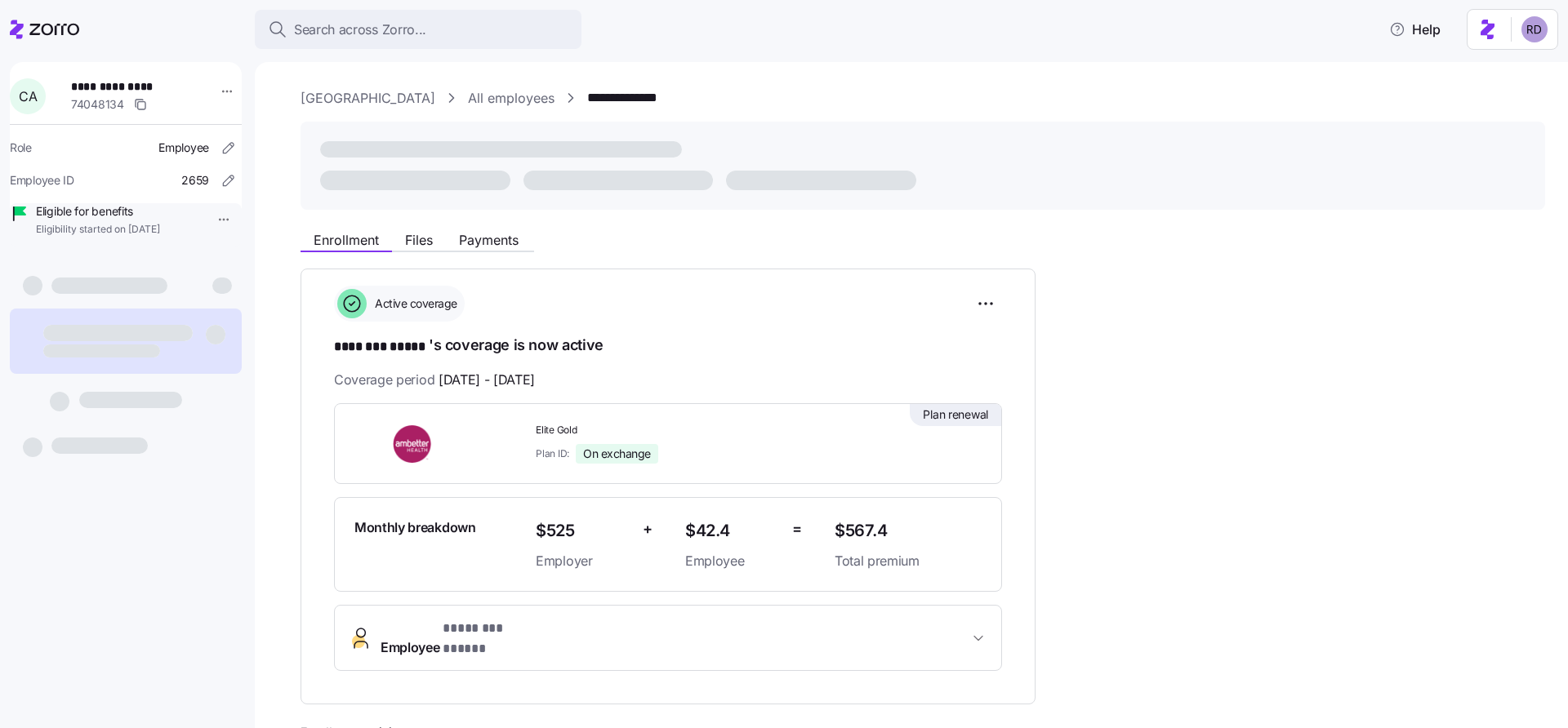
click at [505, 96] on link "All employees" at bounding box center [510, 99] width 87 height 20
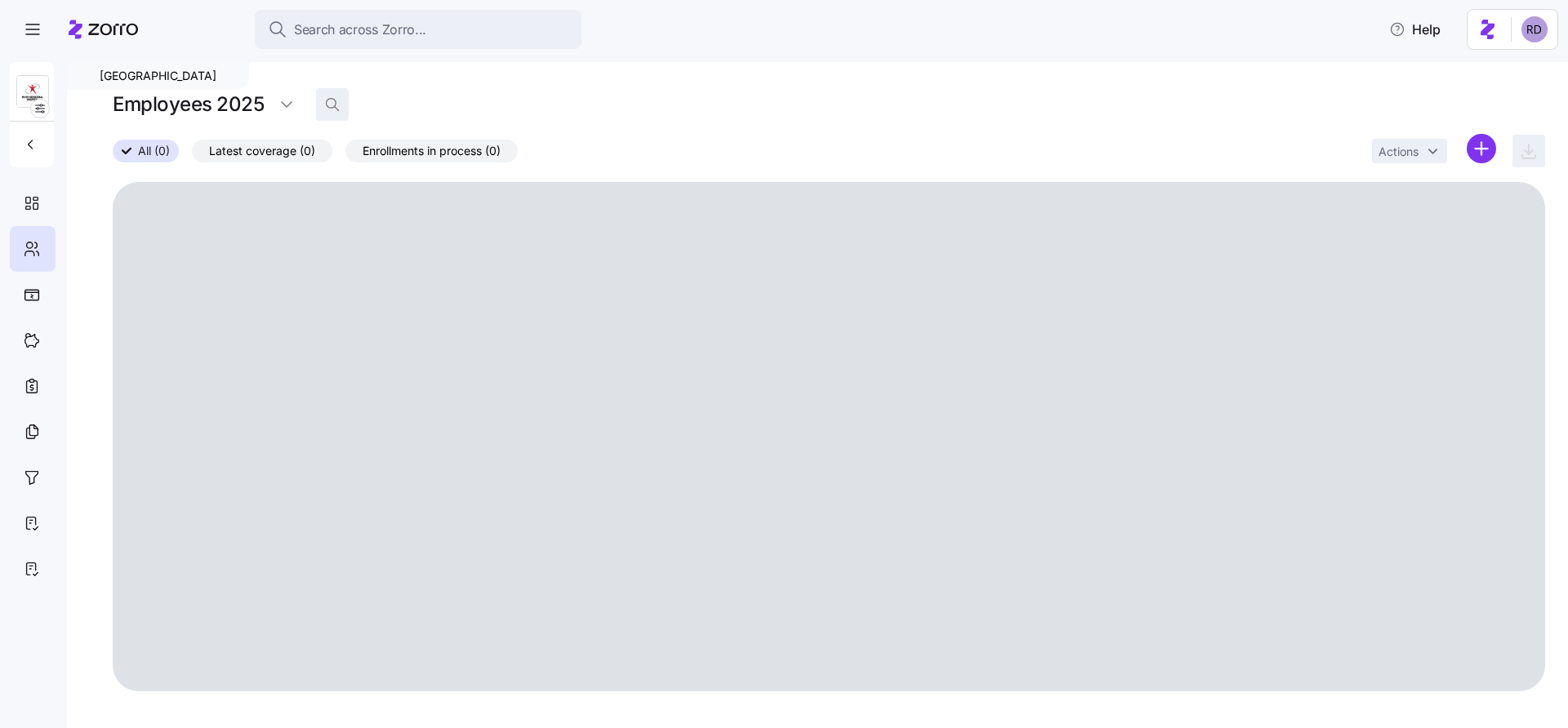
click at [331, 104] on icon "button" at bounding box center [332, 104] width 17 height 17
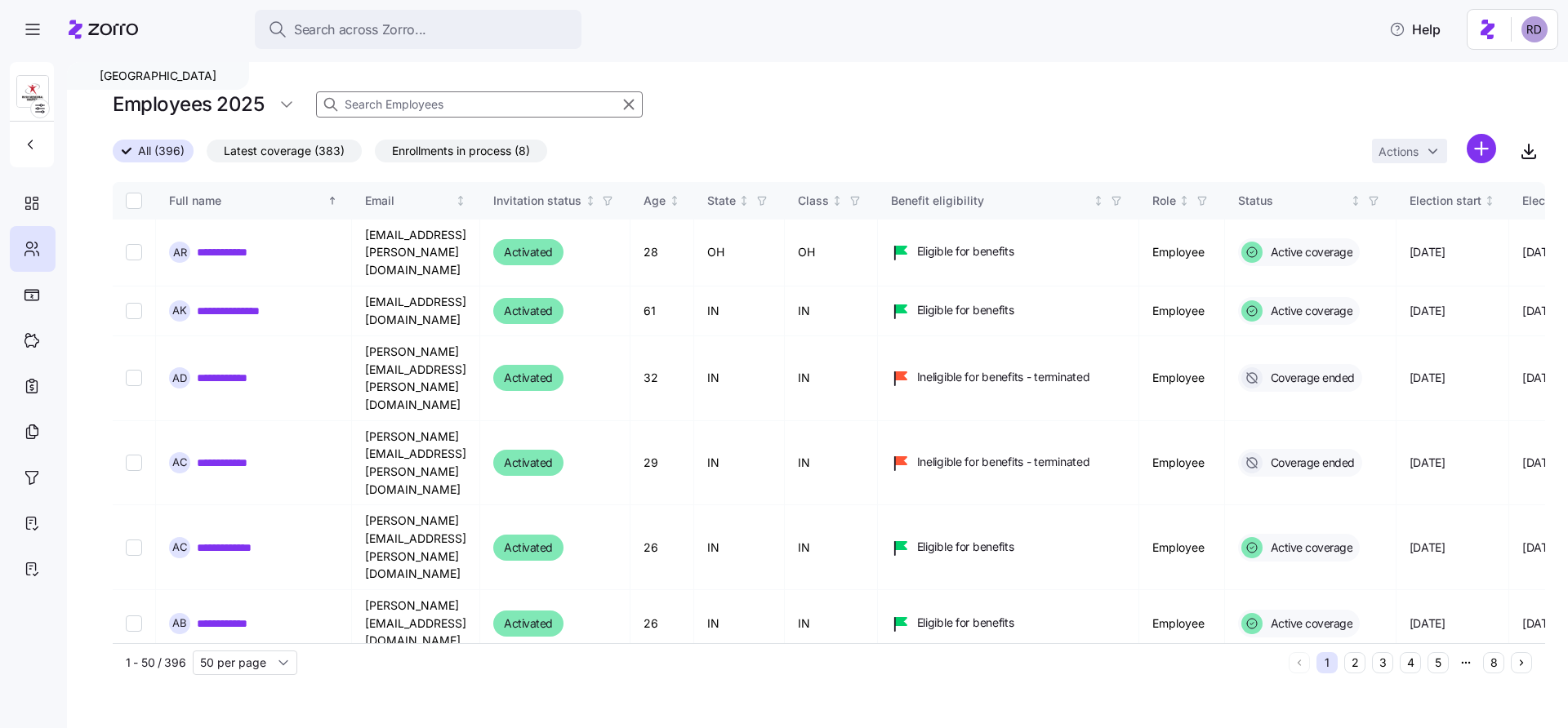
click at [473, 107] on input at bounding box center [479, 104] width 327 height 26
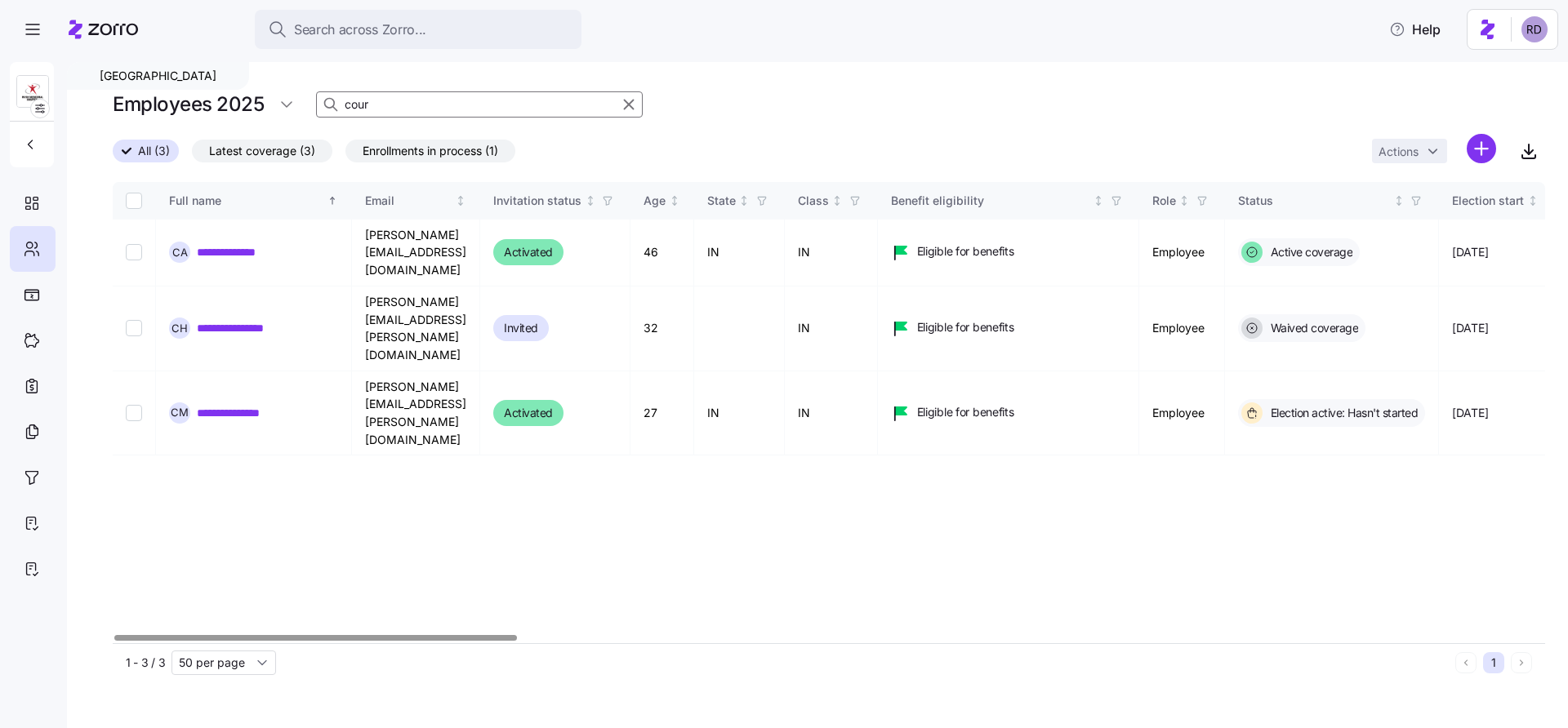
click at [563, 435] on div "**********" at bounding box center [829, 412] width 1432 height 461
click at [404, 104] on input "cour" at bounding box center [479, 104] width 327 height 26
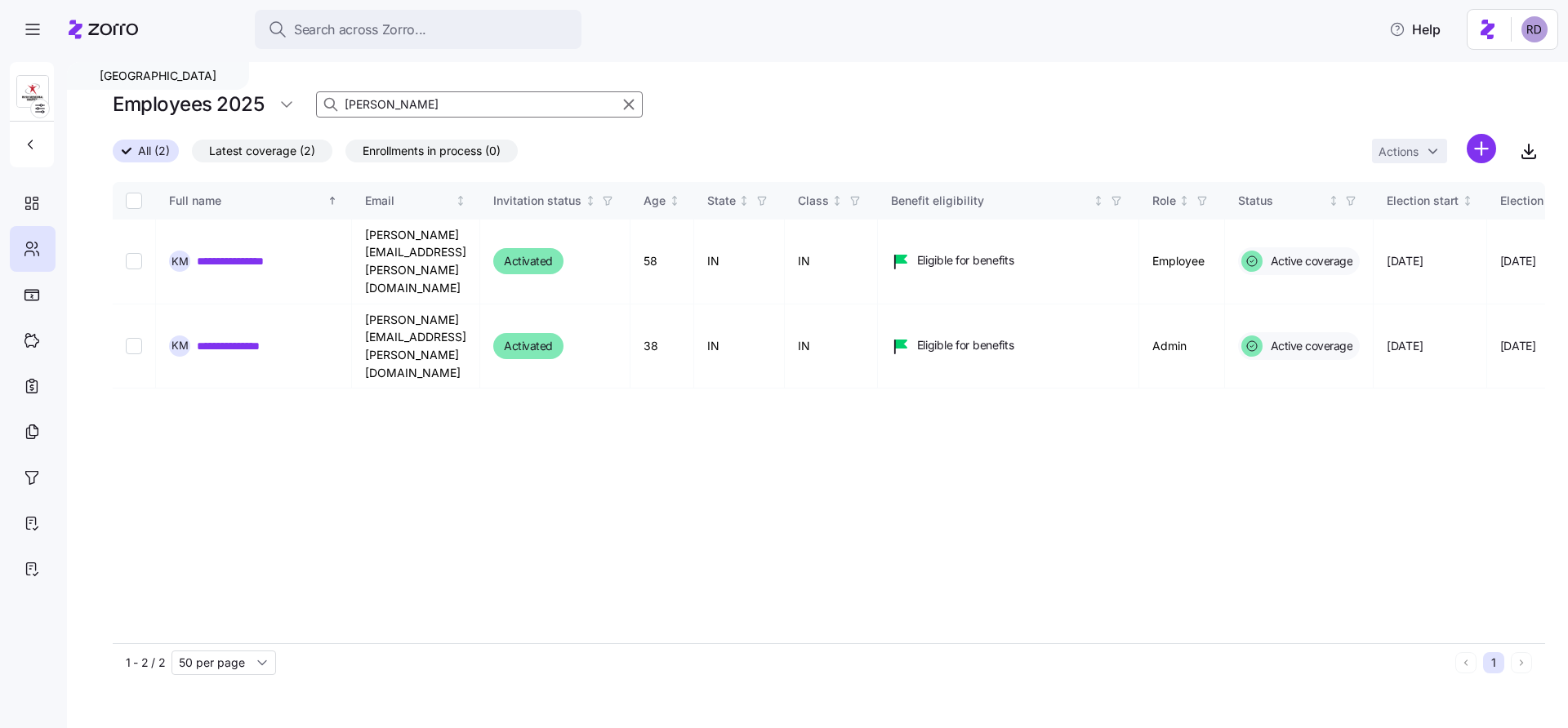
type input "[PERSON_NAME]"
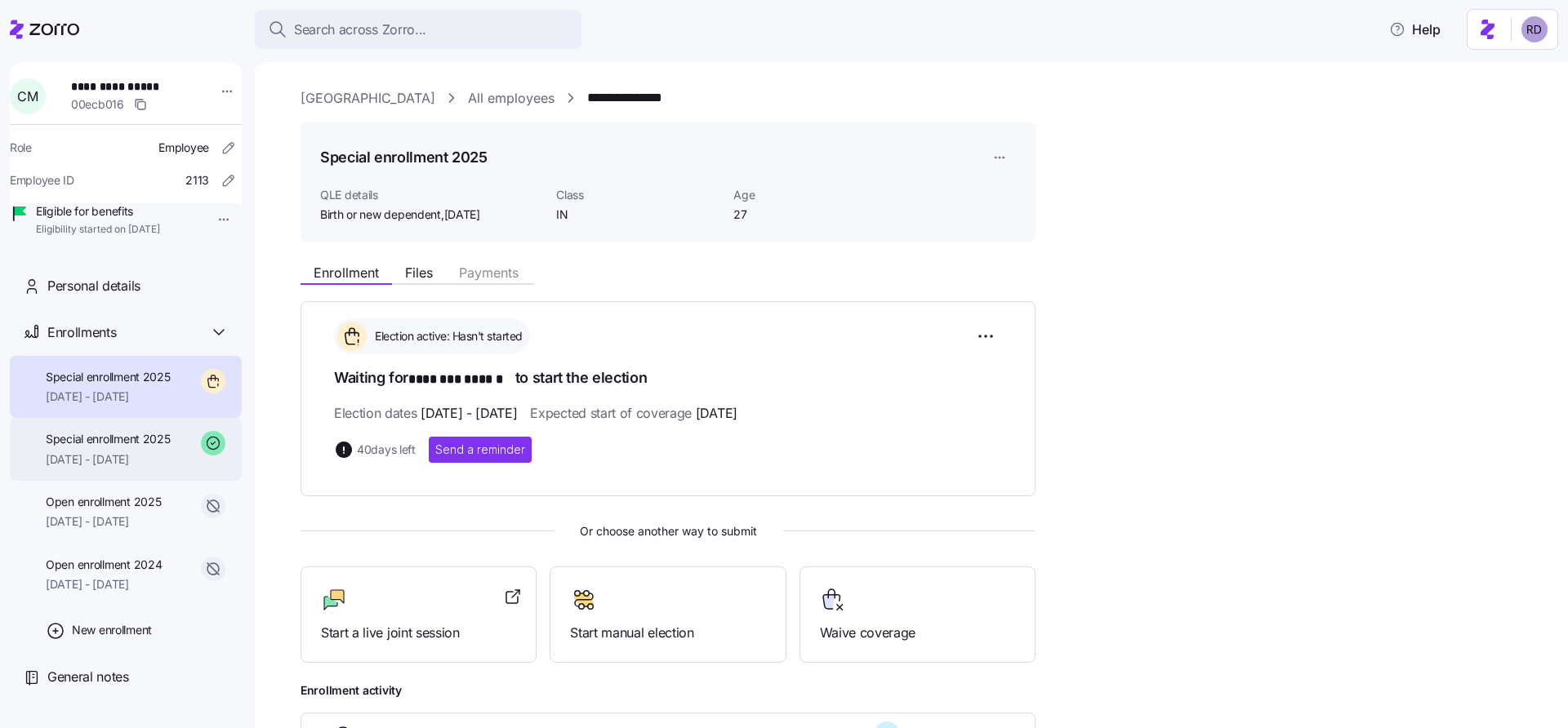
click at [156, 448] on span "Special enrollment 2025" at bounding box center [108, 439] width 125 height 17
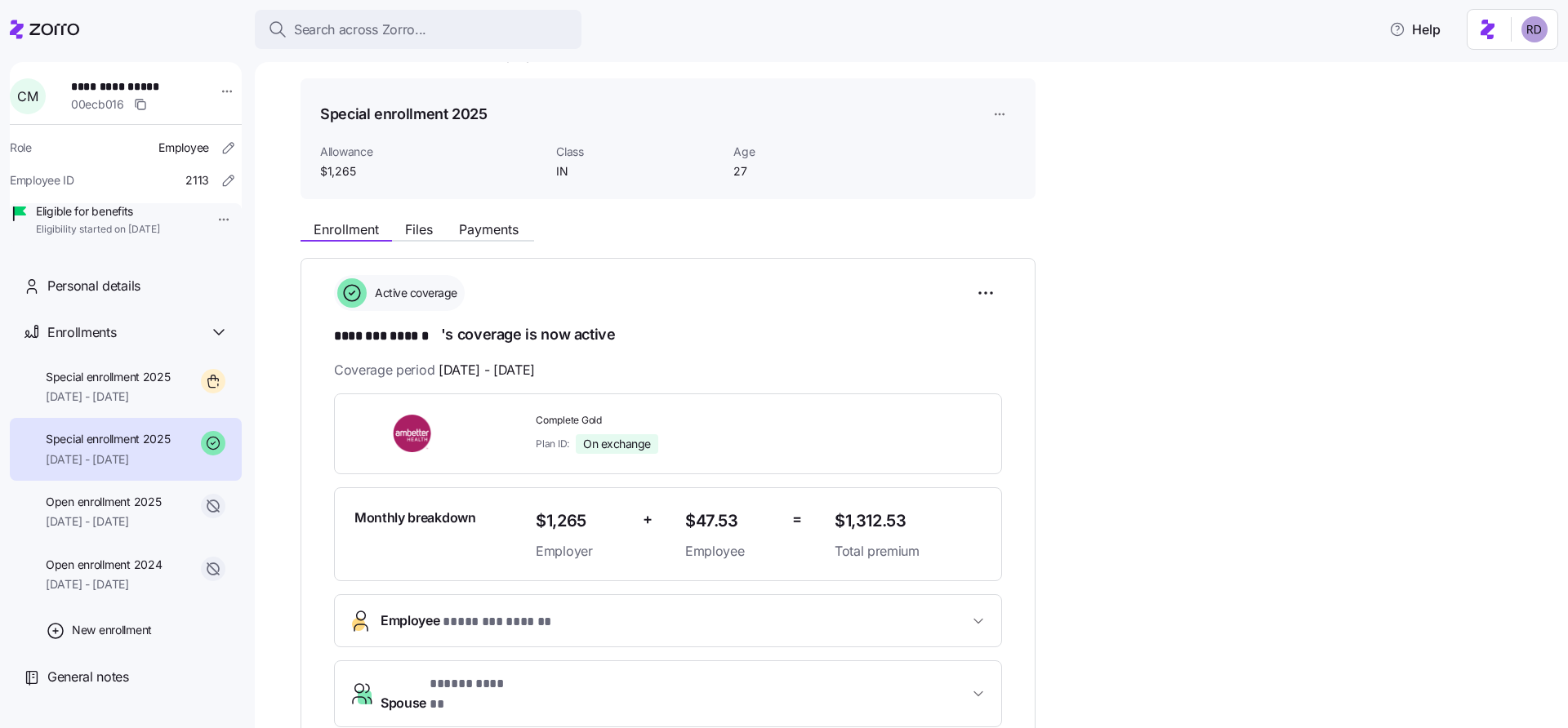
scroll to position [31, 0]
